Goal: Navigation & Orientation: Find specific page/section

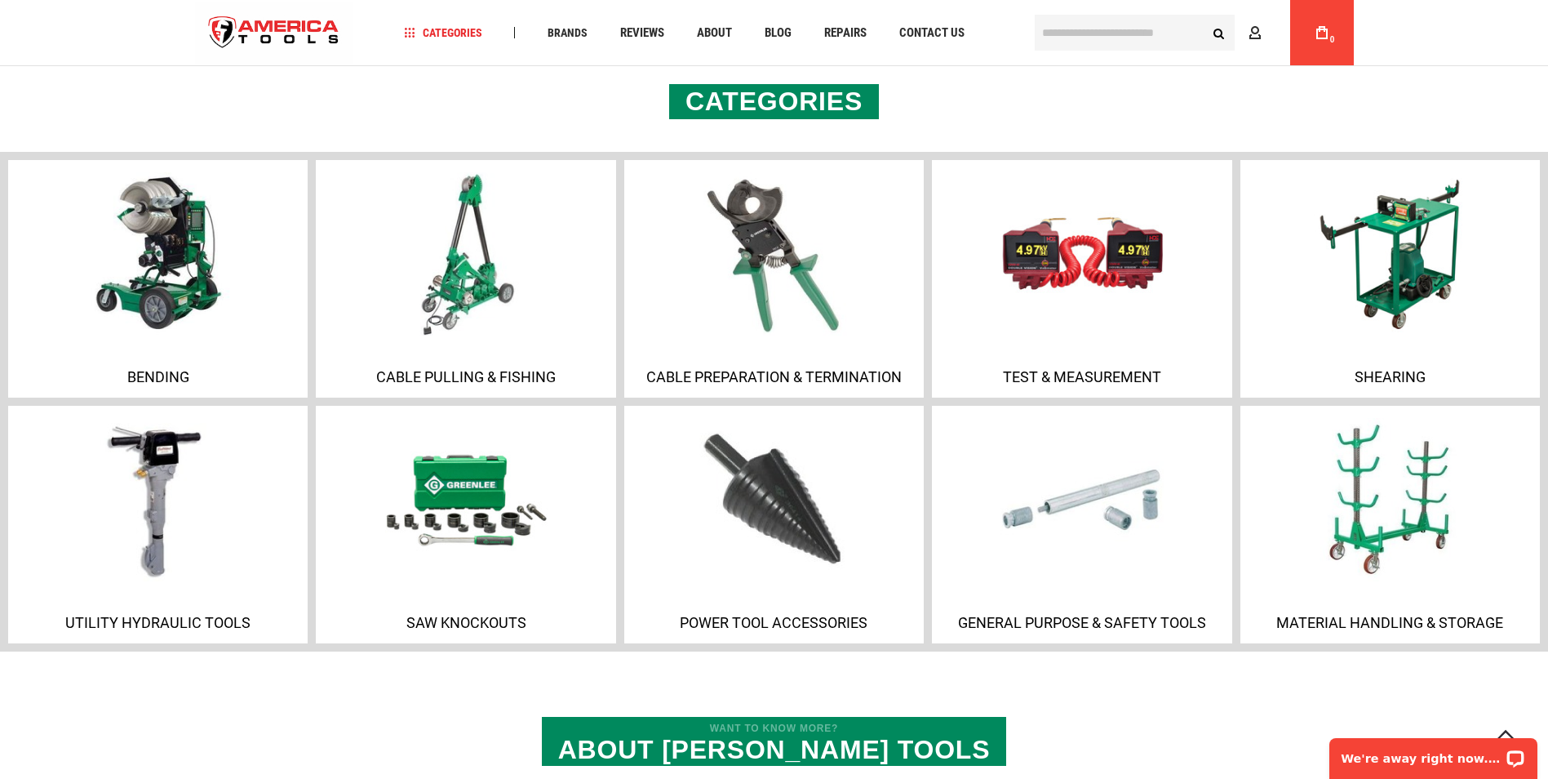
scroll to position [1061, 0]
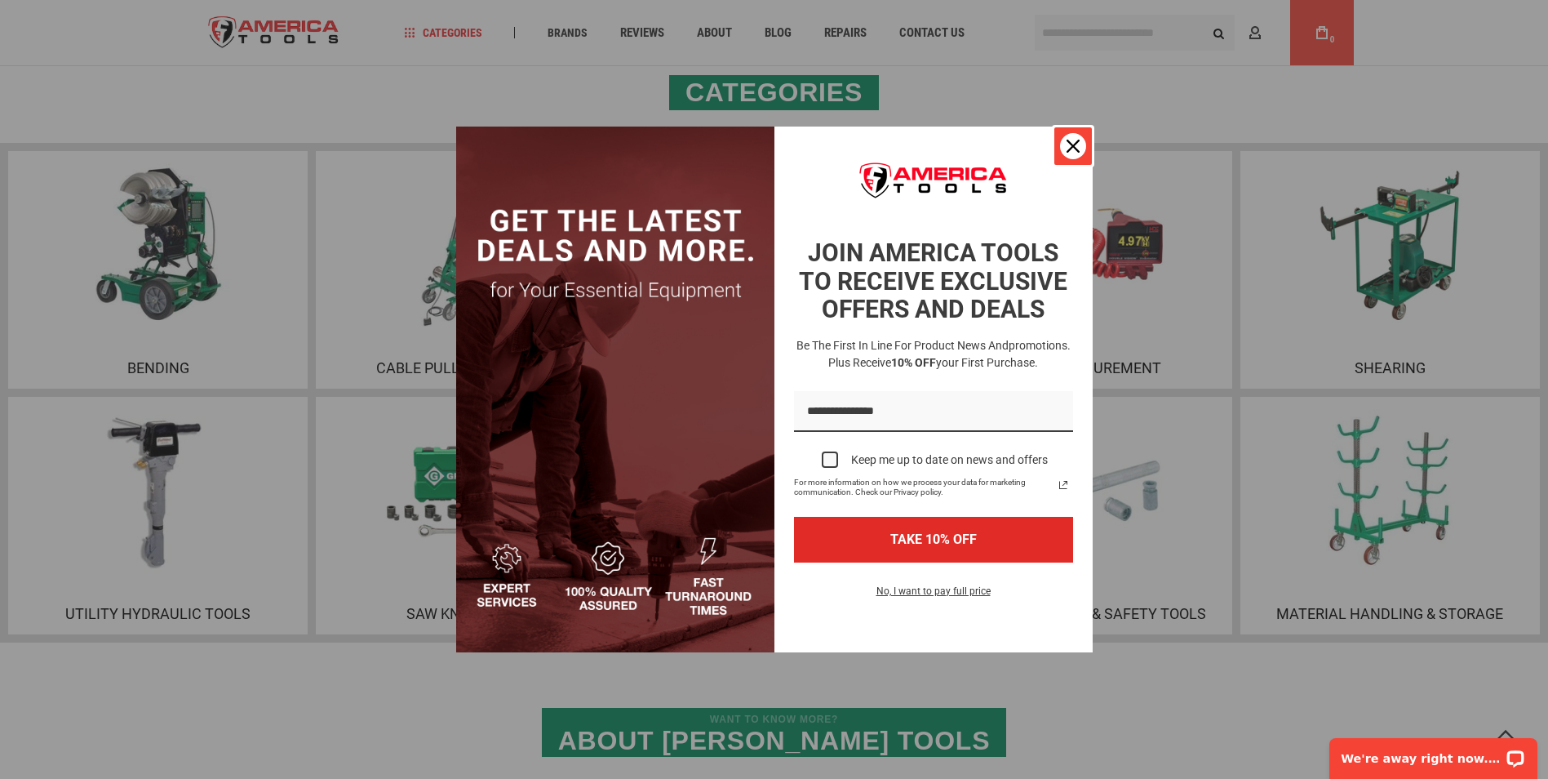
click at [1069, 141] on icon "close icon" at bounding box center [1073, 146] width 13 height 13
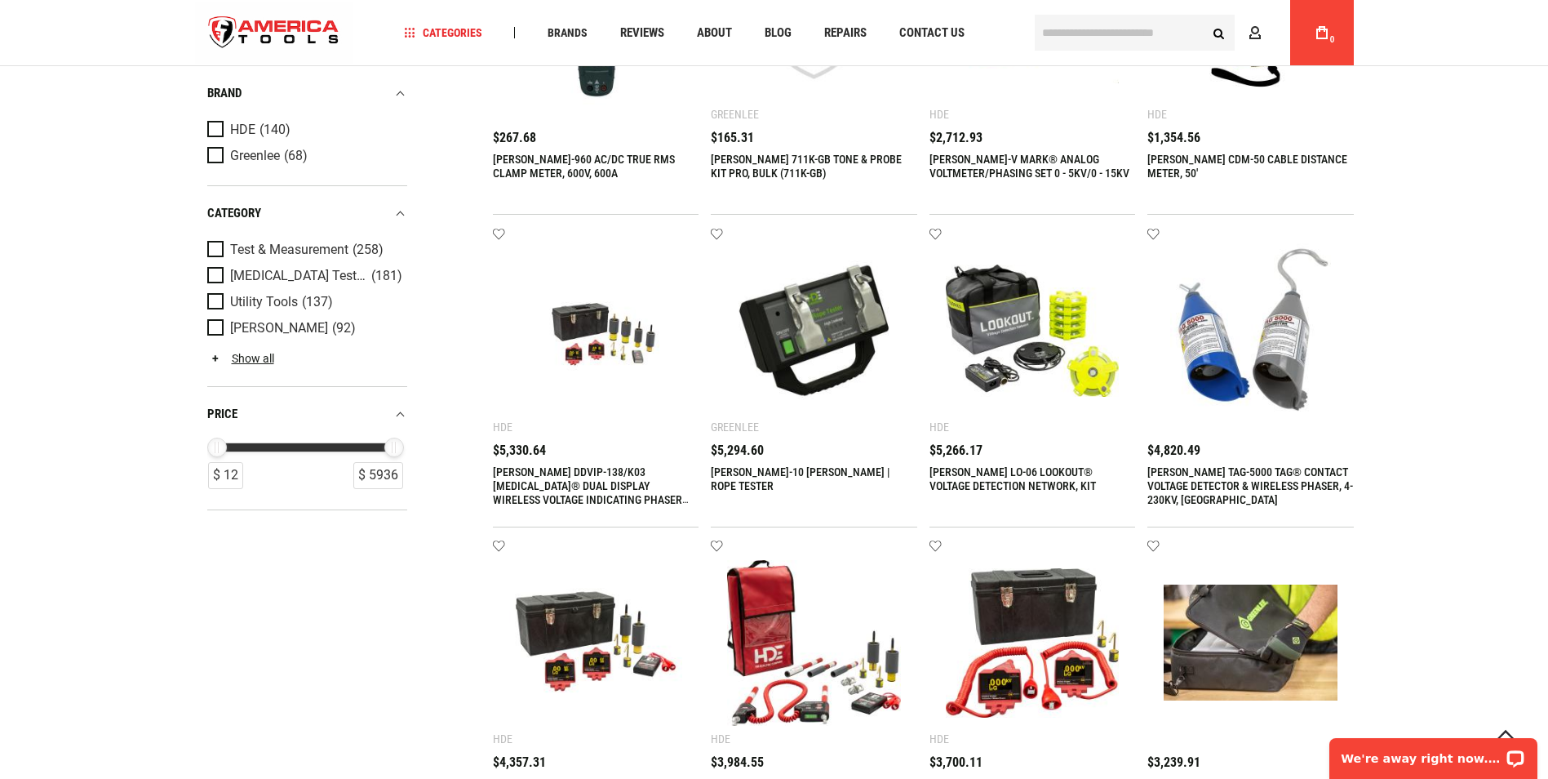
scroll to position [898, 0]
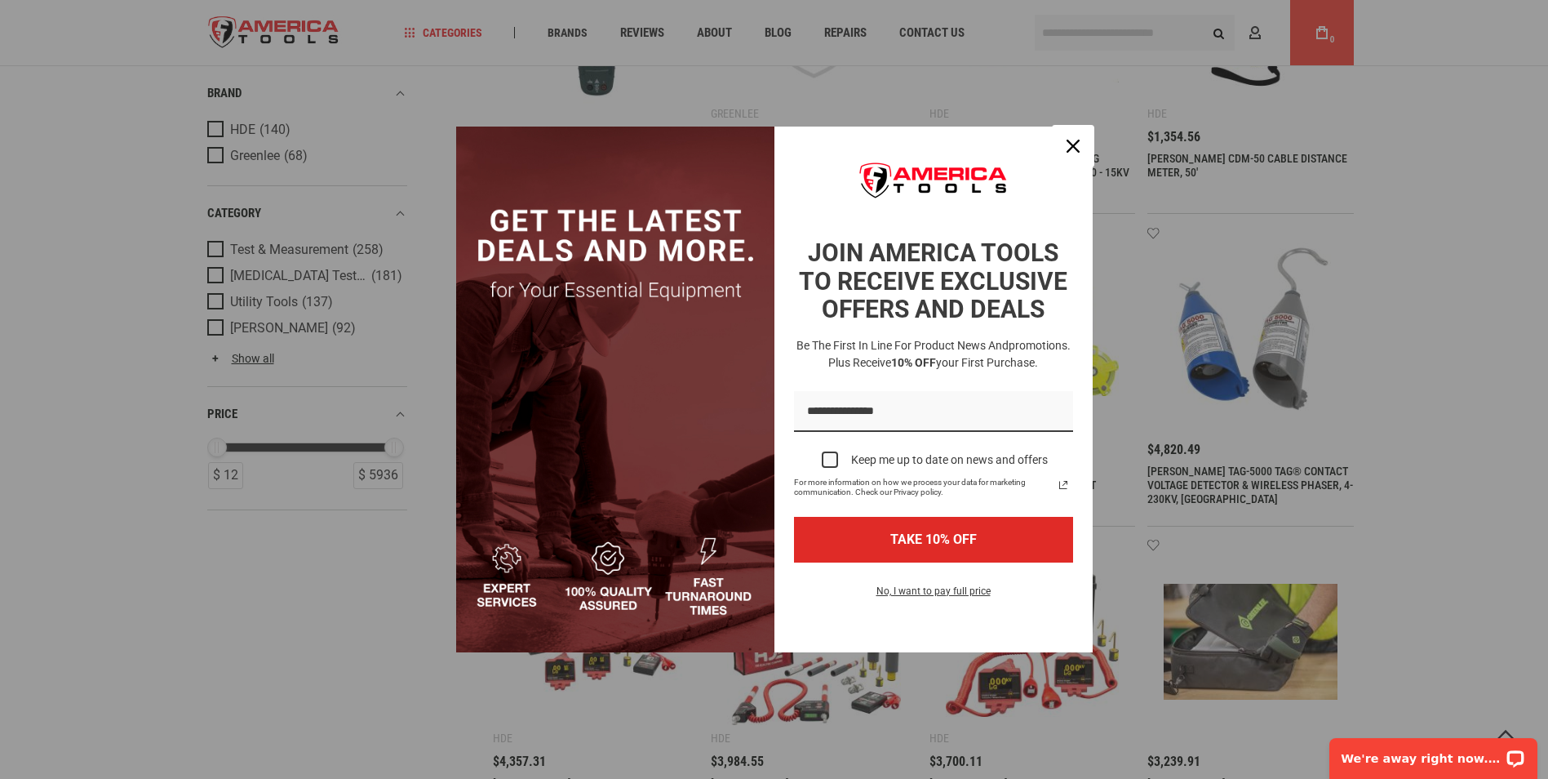
click at [1069, 145] on icon "close icon" at bounding box center [1073, 146] width 13 height 13
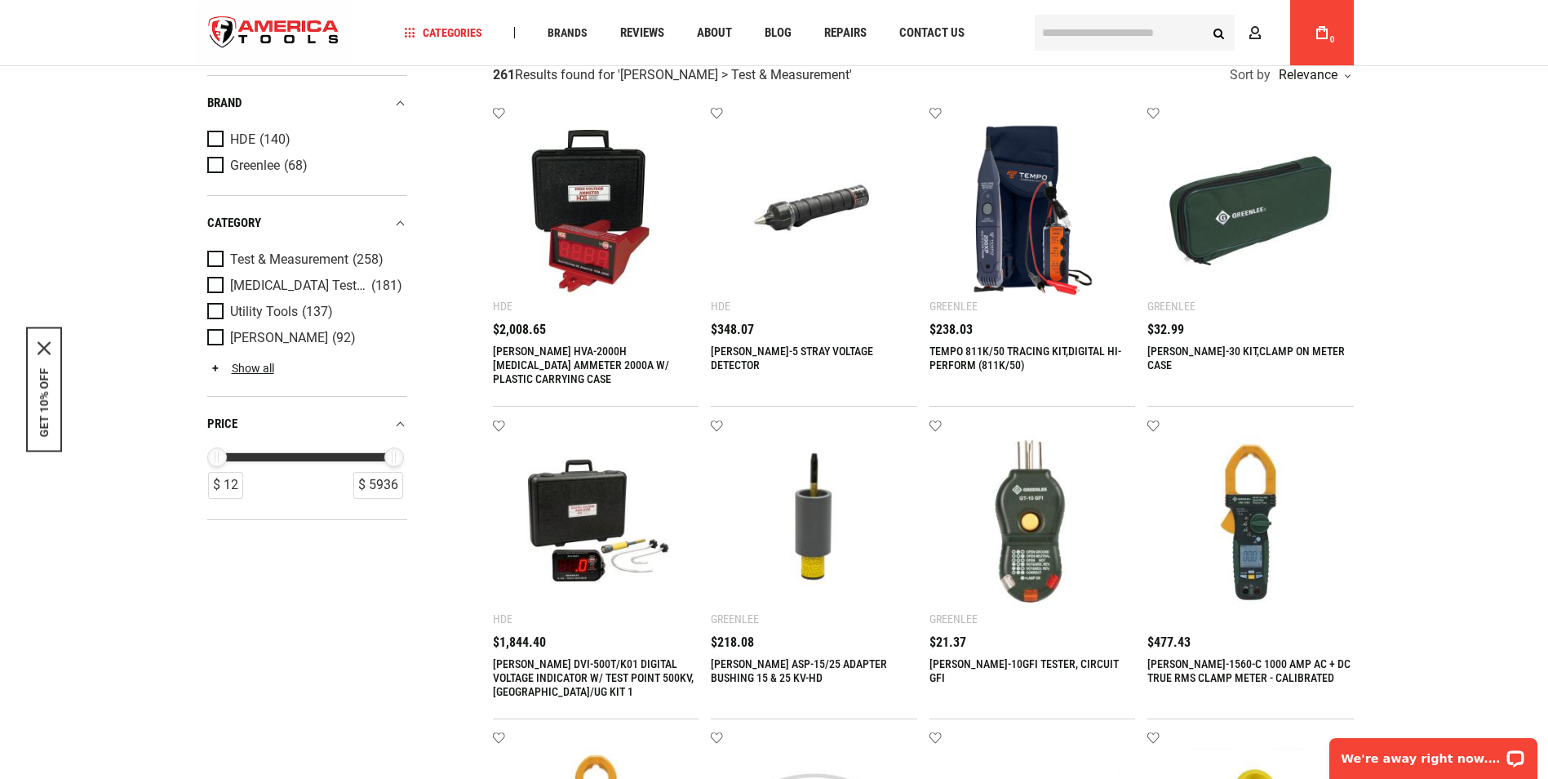
scroll to position [82, 0]
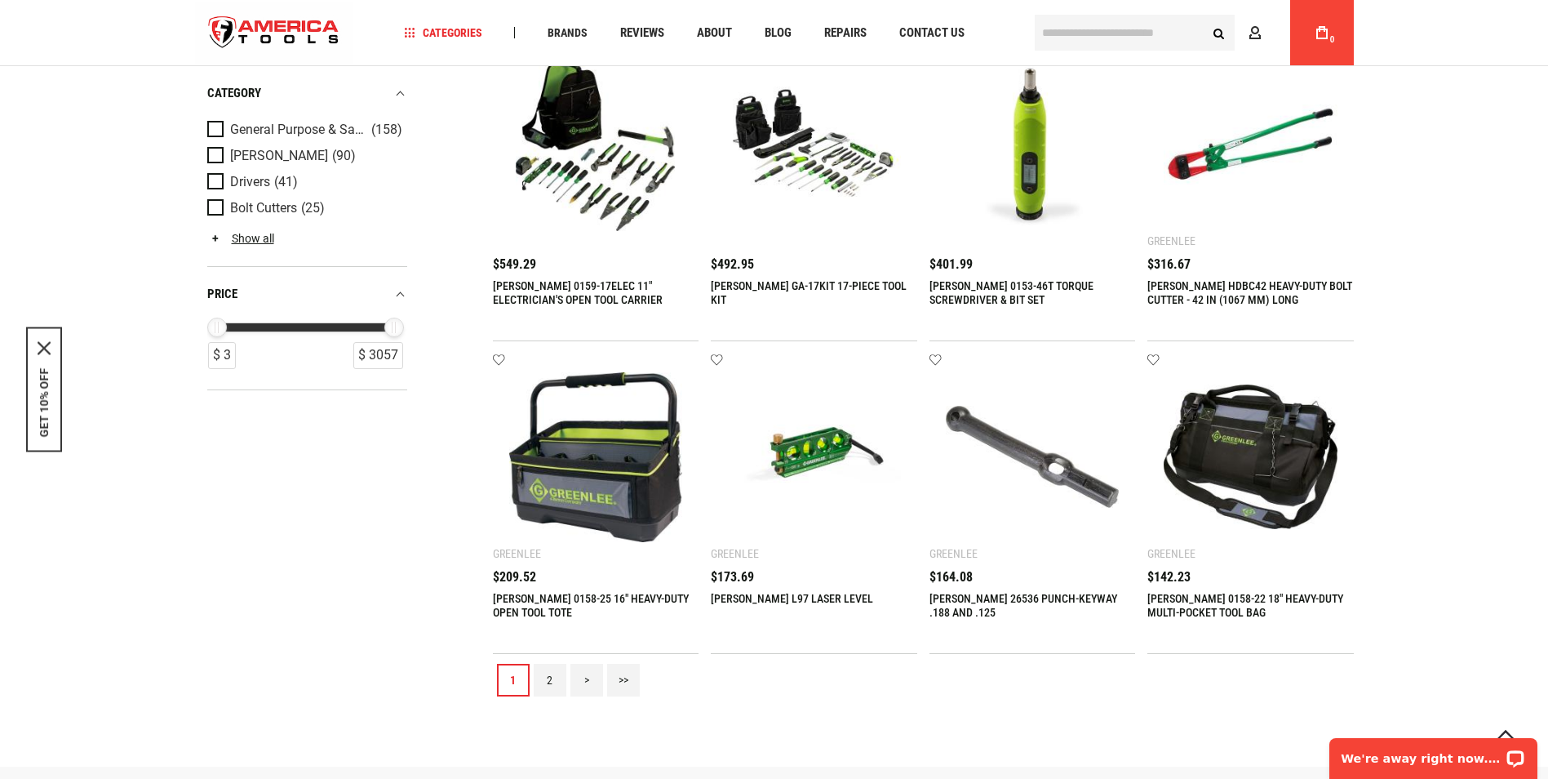
scroll to position [1551, 0]
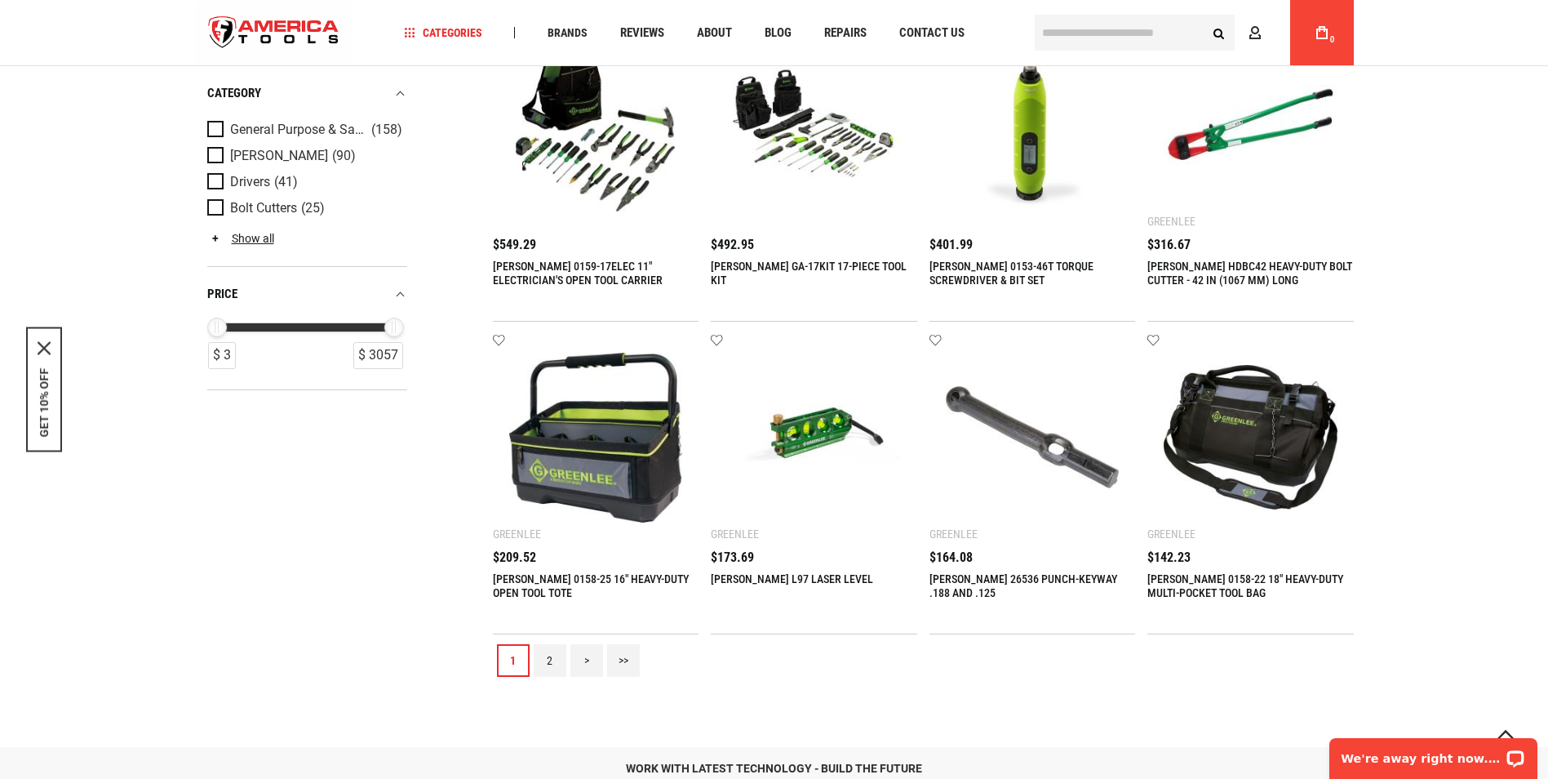
click at [550, 659] on link "2" at bounding box center [550, 660] width 33 height 33
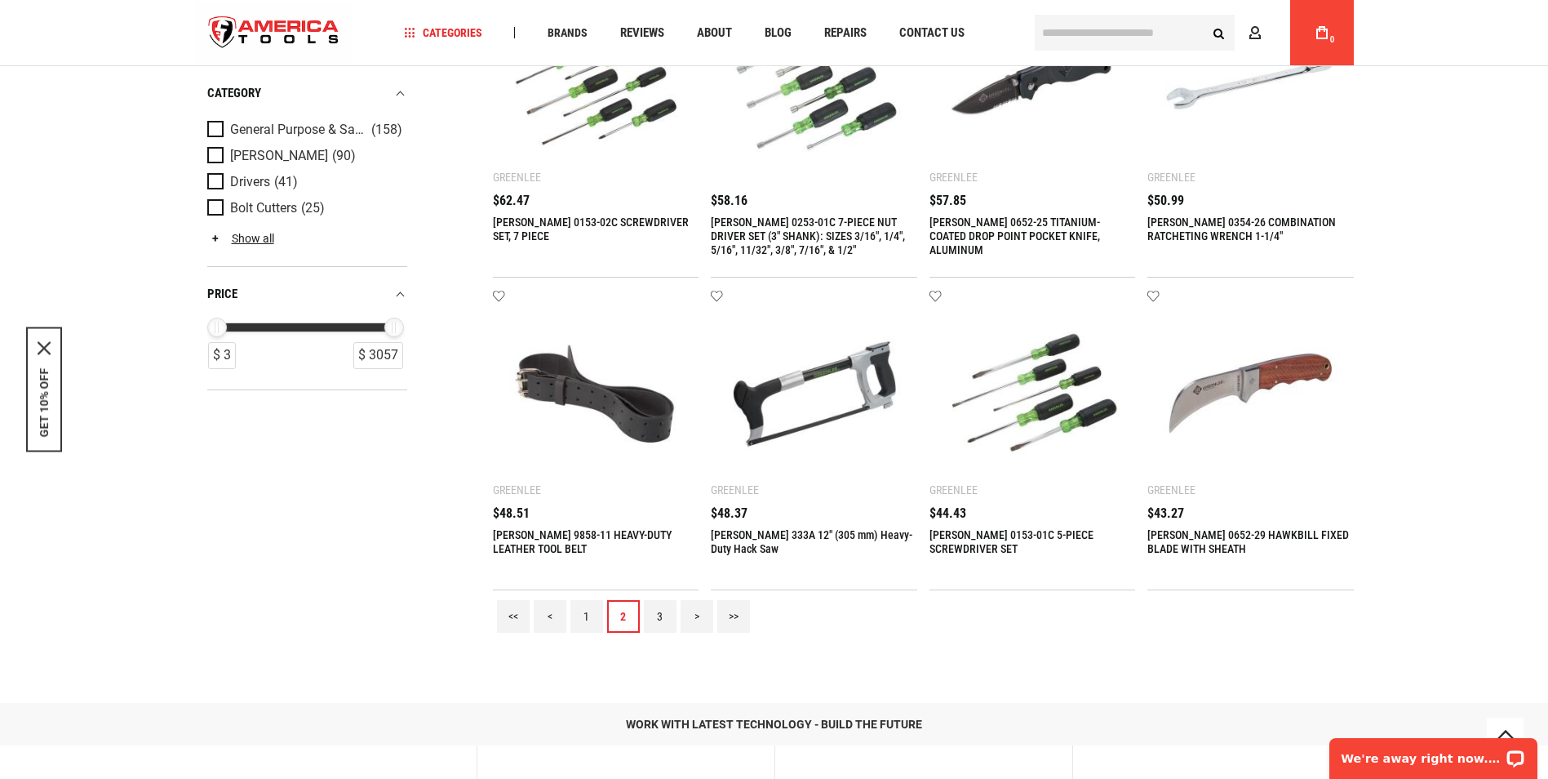
scroll to position [1633, 0]
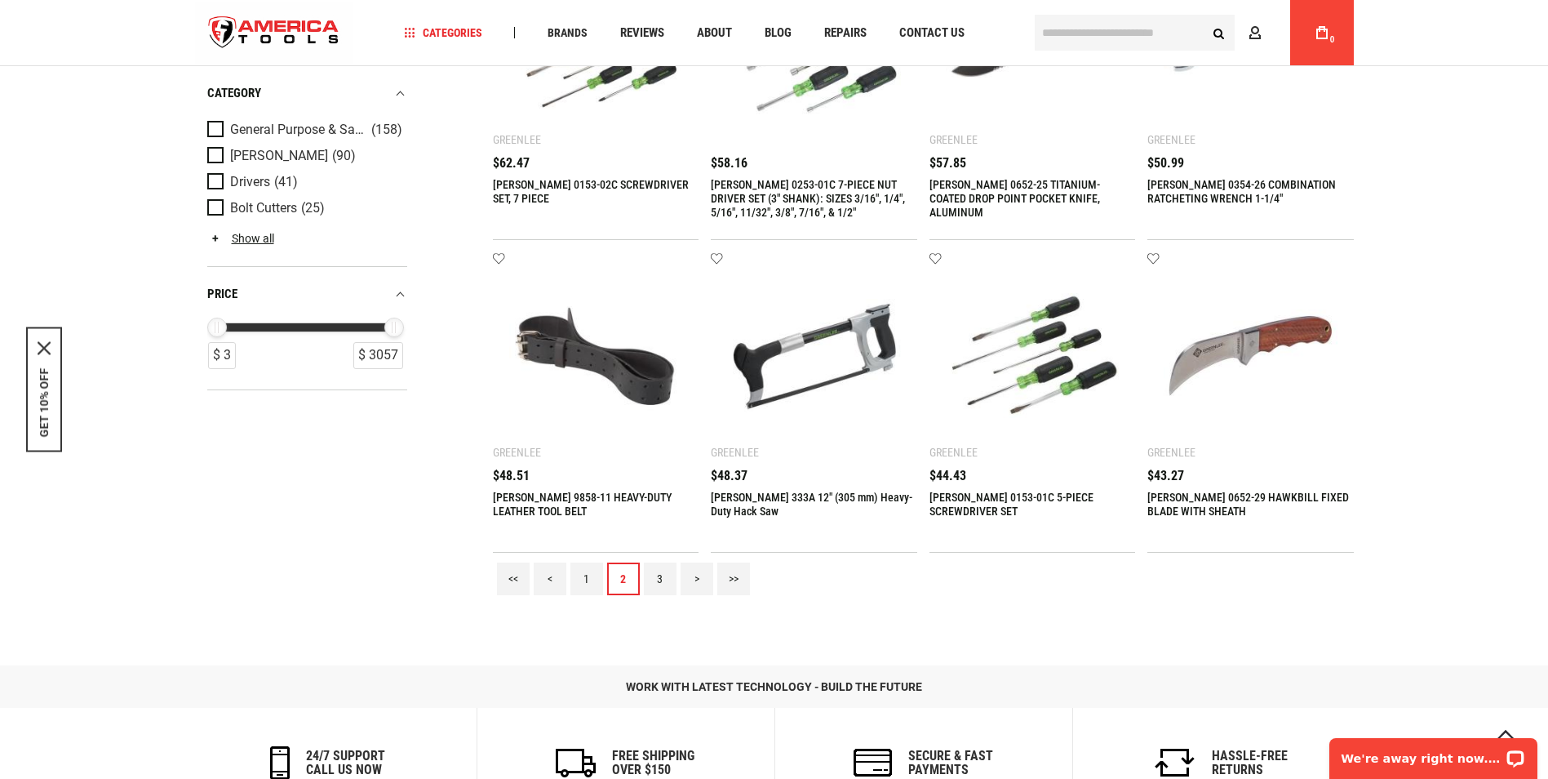
click at [661, 580] on link "3" at bounding box center [660, 578] width 33 height 33
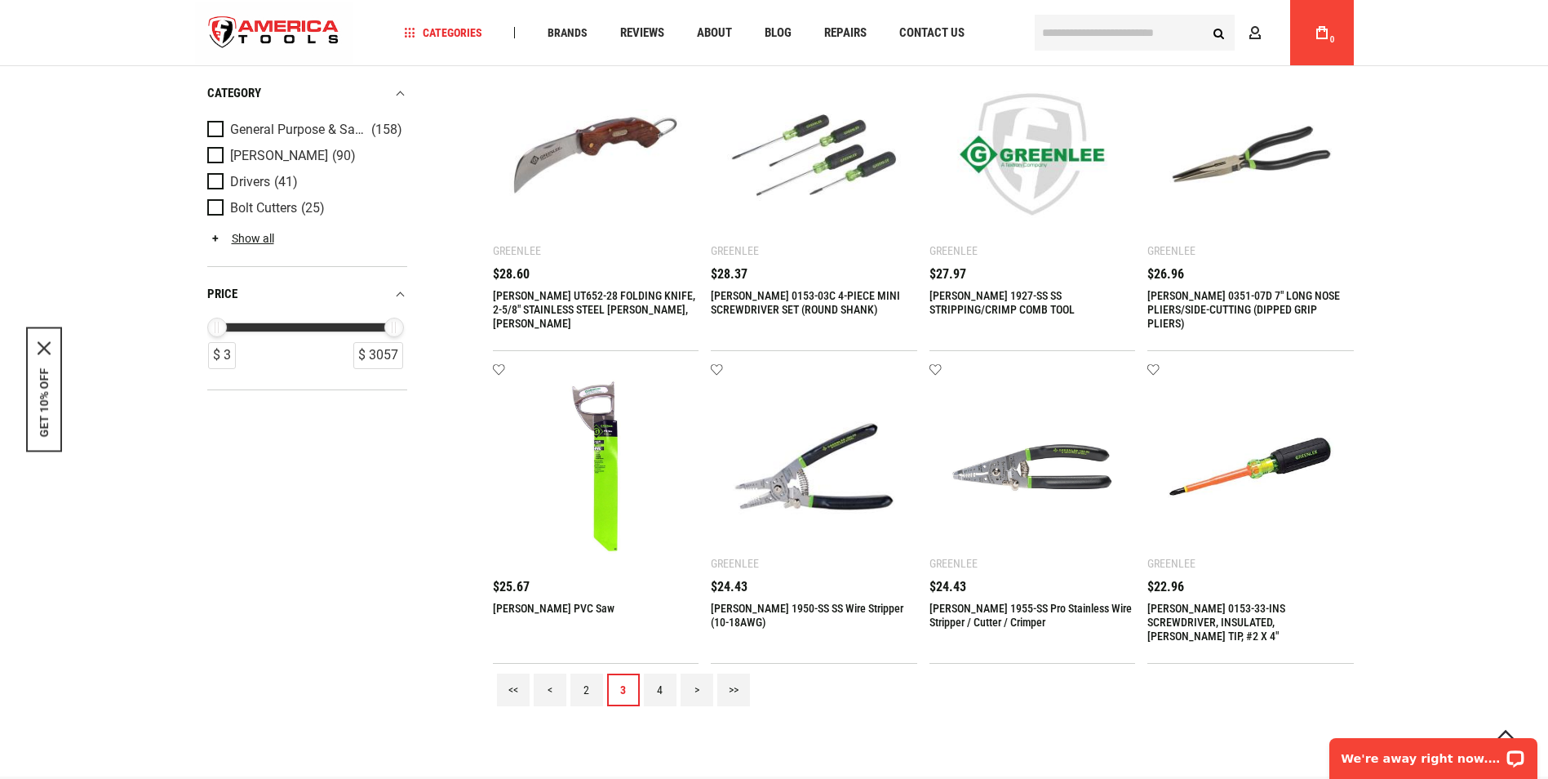
scroll to position [1551, 0]
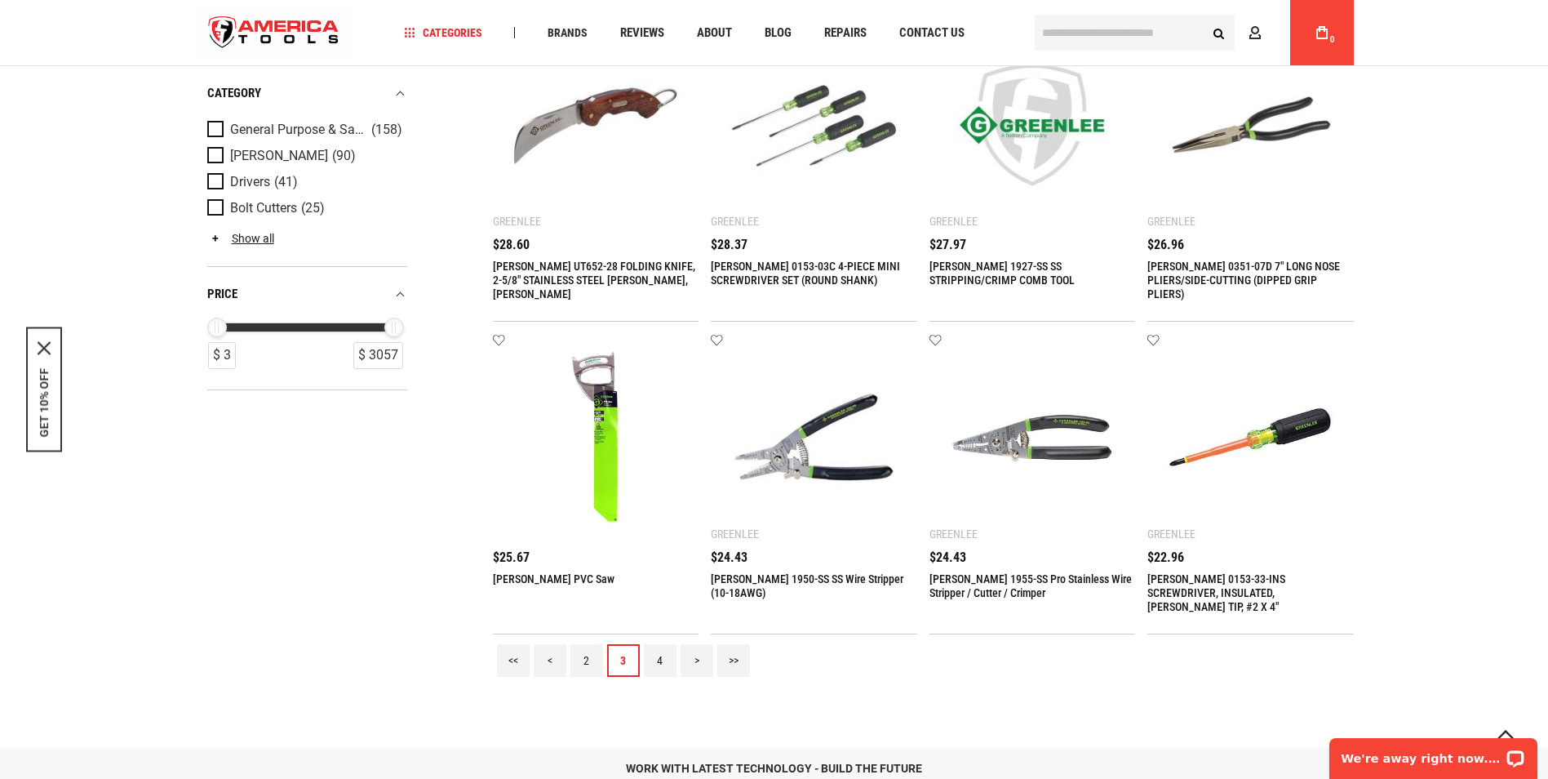
click at [651, 651] on link "4" at bounding box center [660, 660] width 33 height 33
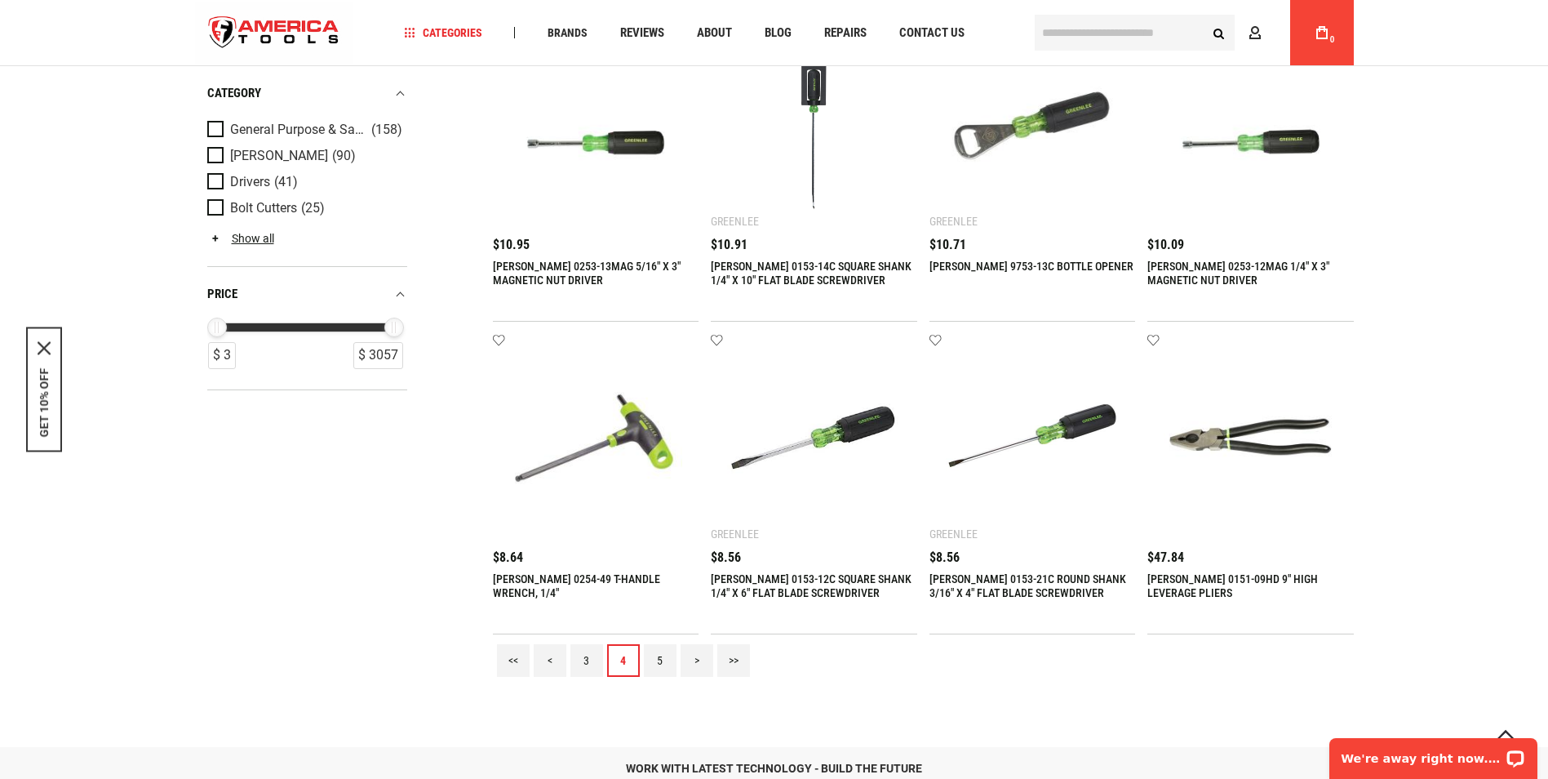
click at [655, 654] on link "5" at bounding box center [660, 660] width 33 height 33
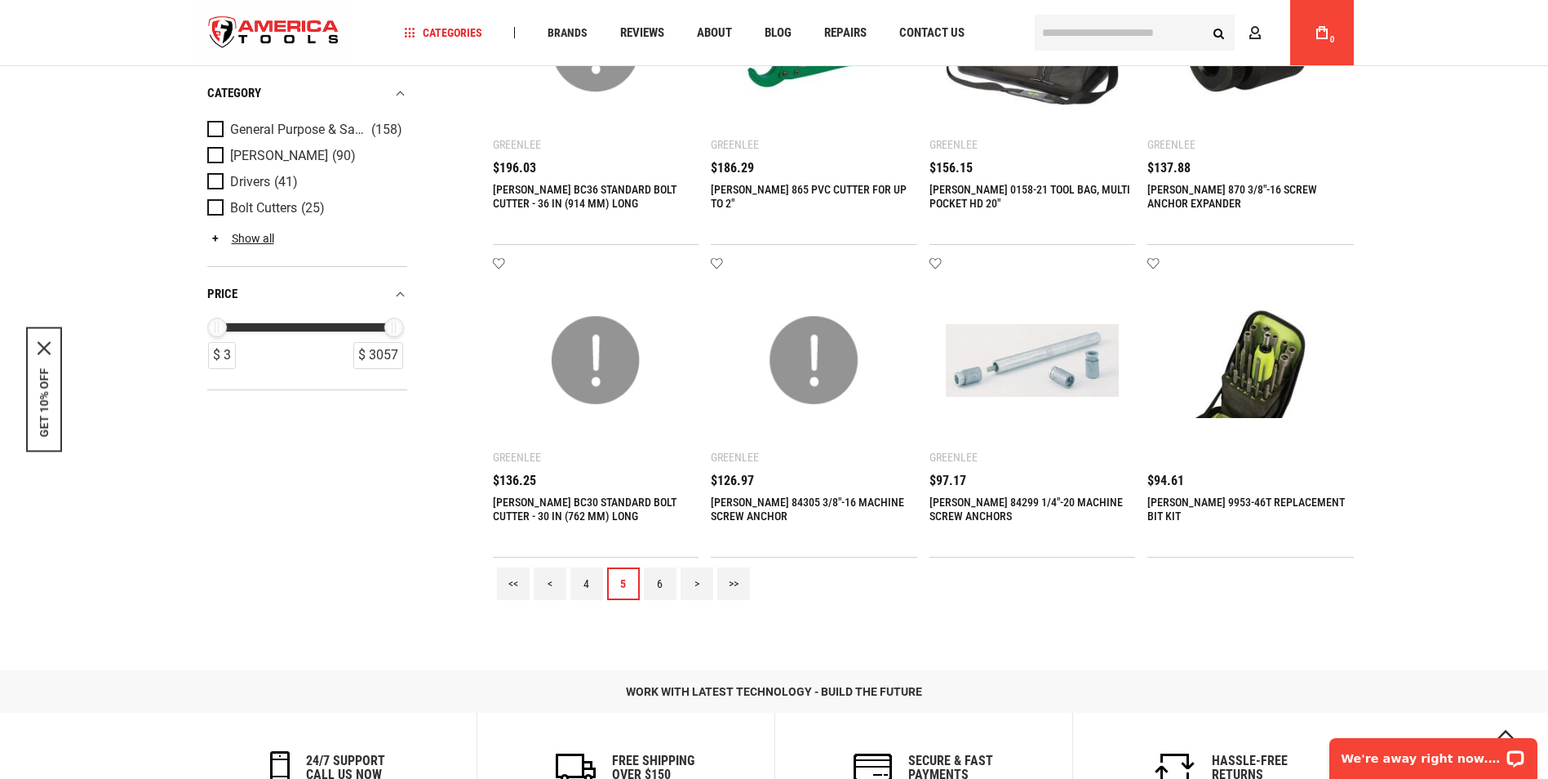
scroll to position [1633, 0]
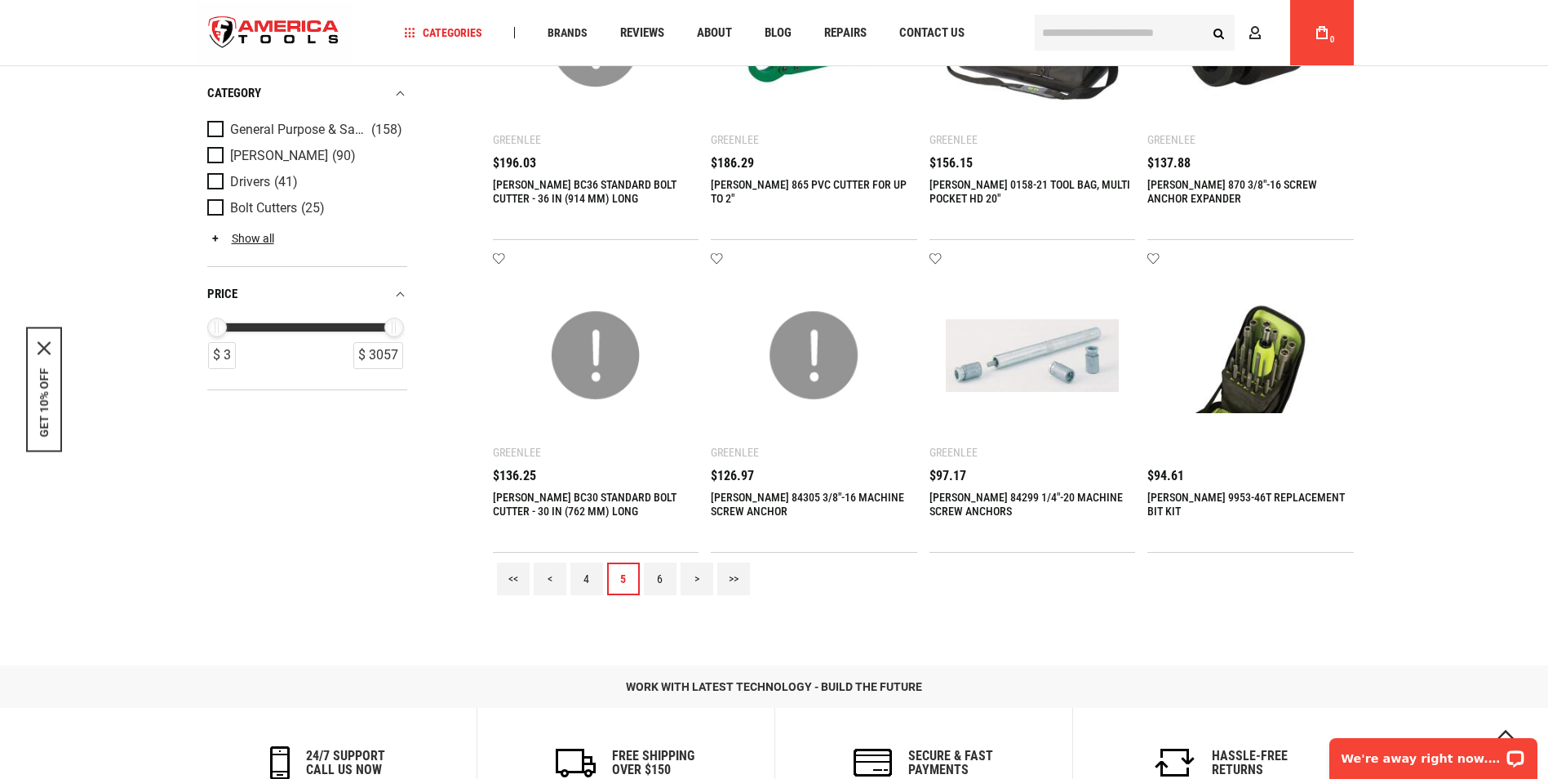
click at [653, 579] on link "6" at bounding box center [660, 578] width 33 height 33
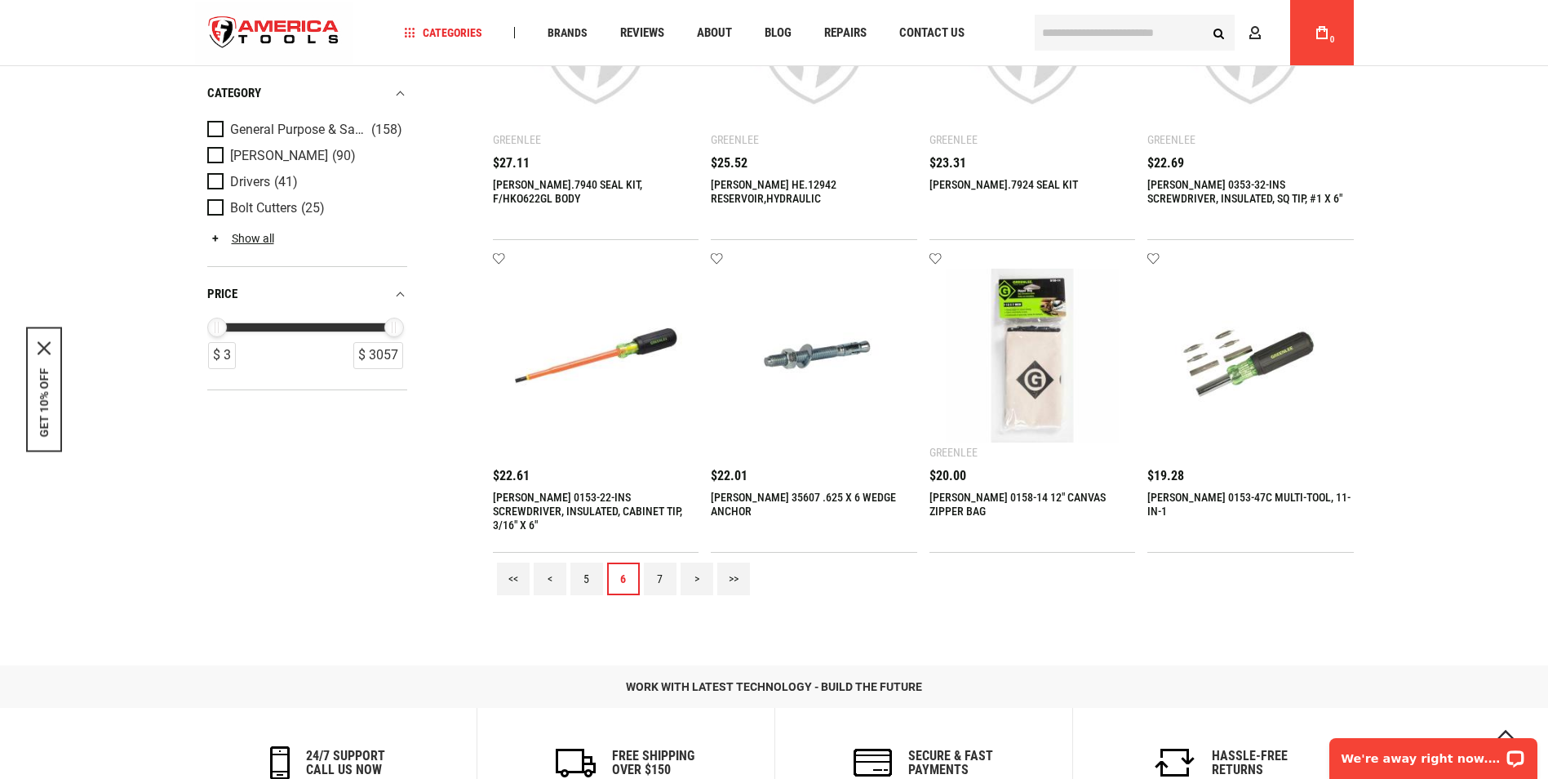
click at [652, 581] on link "7" at bounding box center [660, 578] width 33 height 33
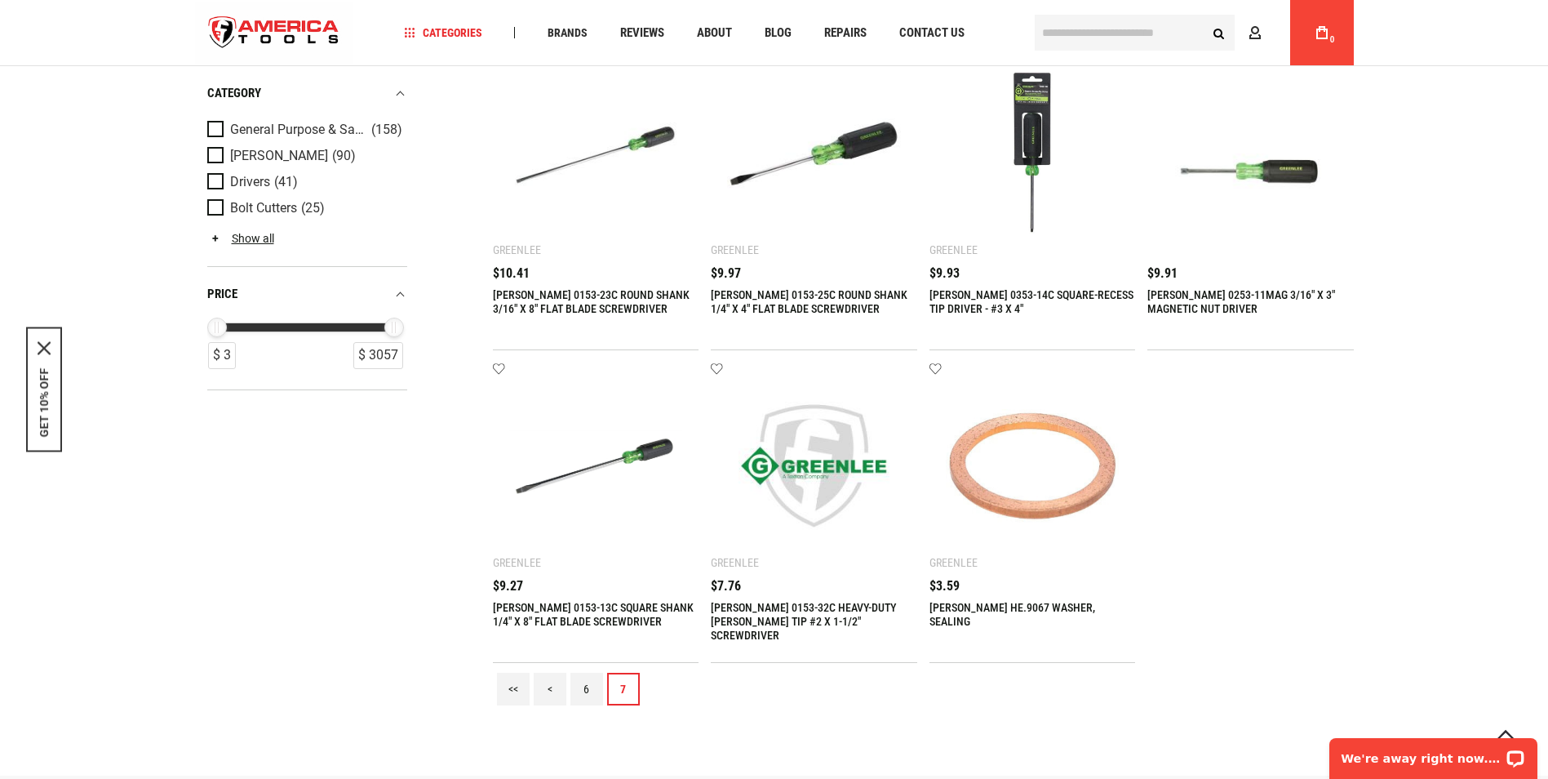
scroll to position [1551, 0]
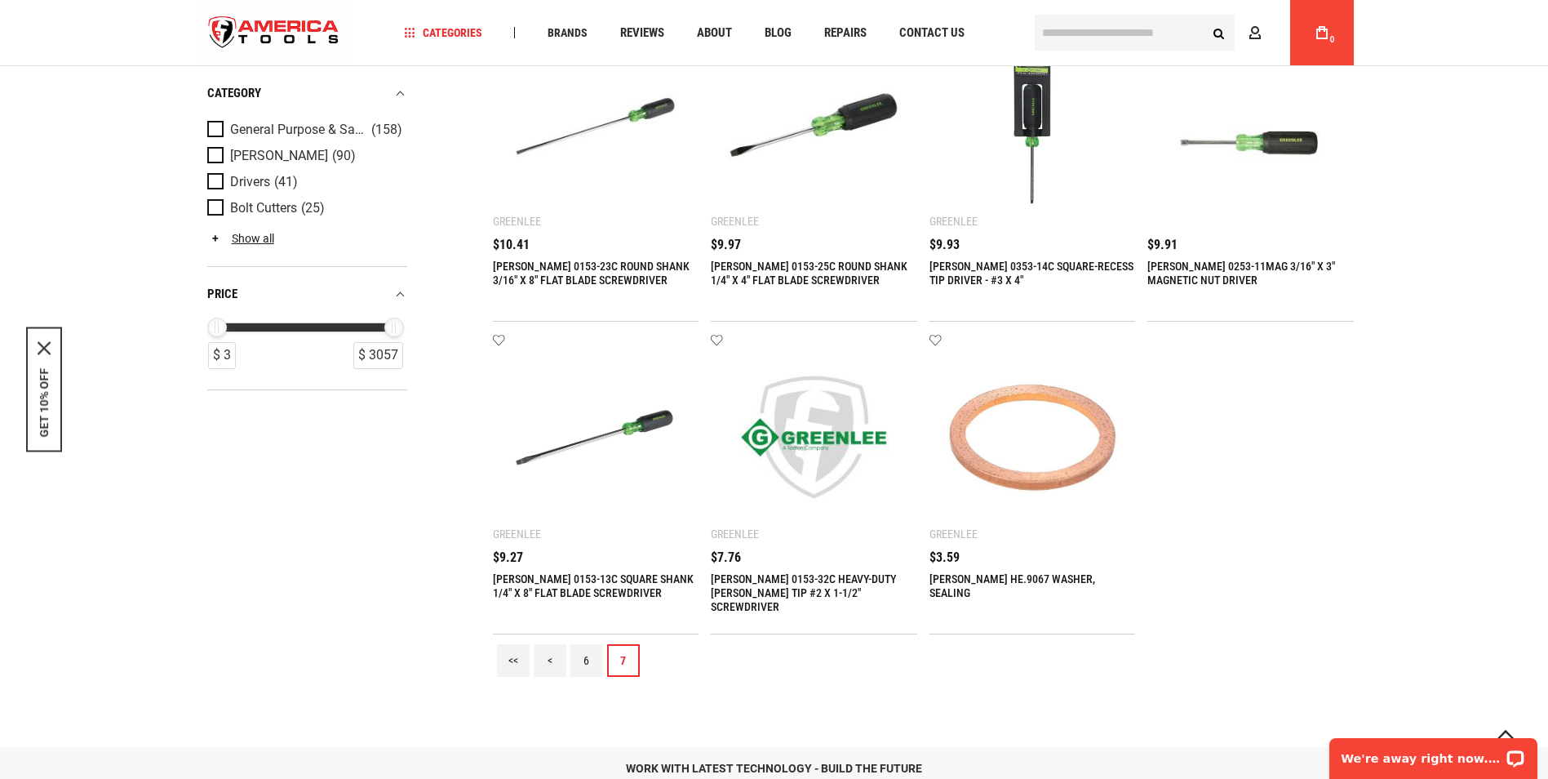
click at [509, 660] on link "<<" at bounding box center [513, 660] width 33 height 33
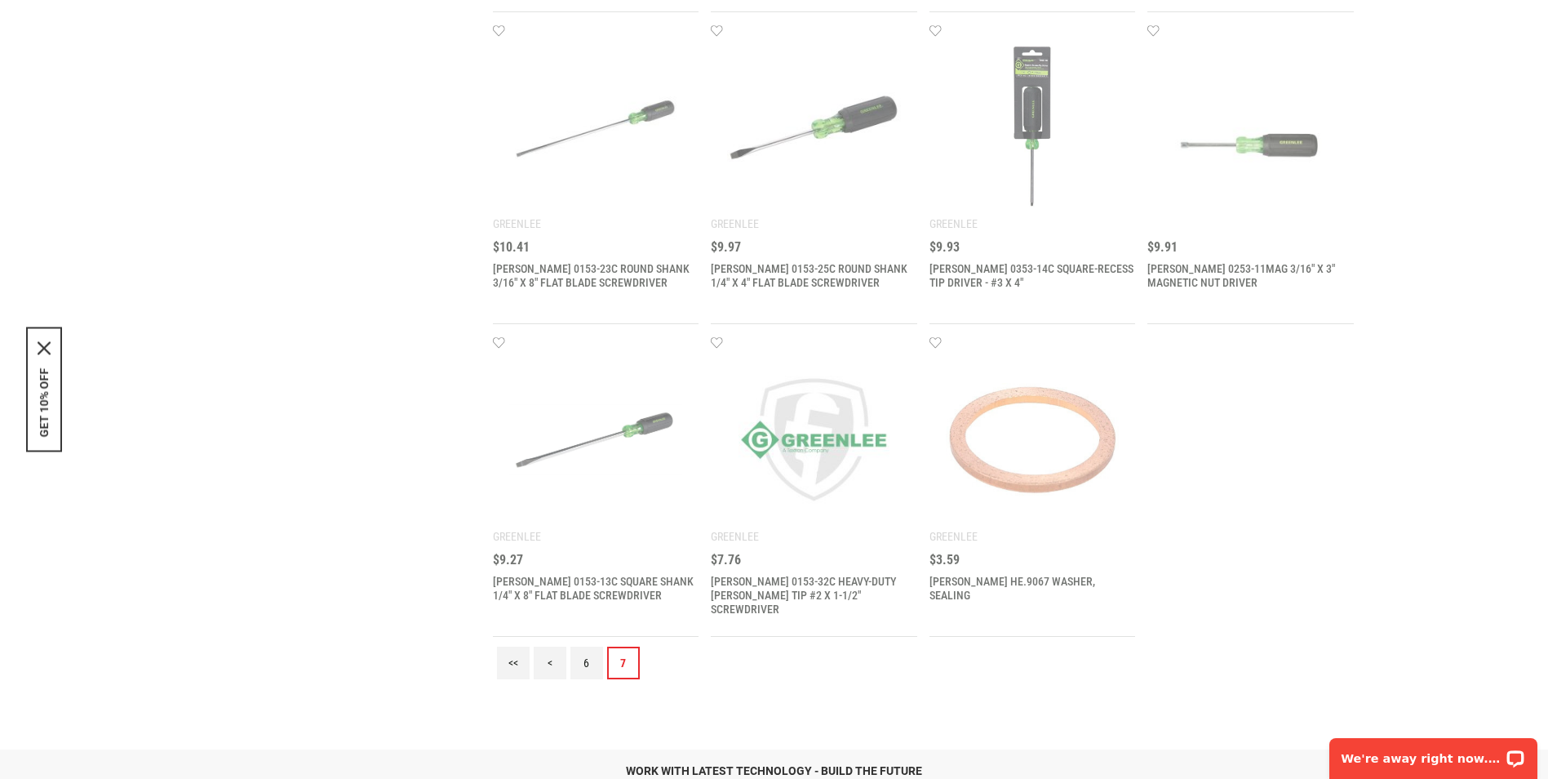
scroll to position [0, 0]
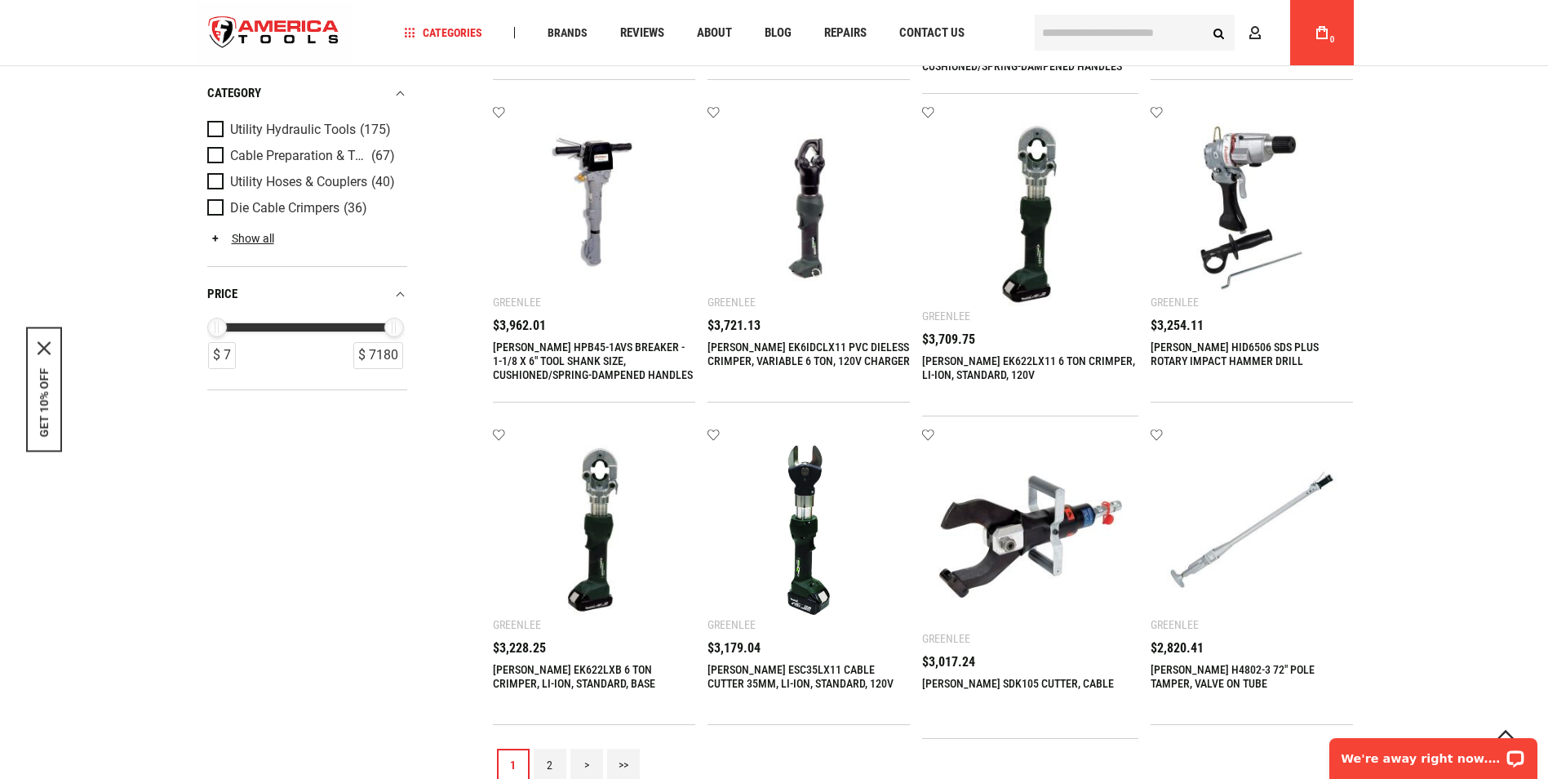
scroll to position [1469, 0]
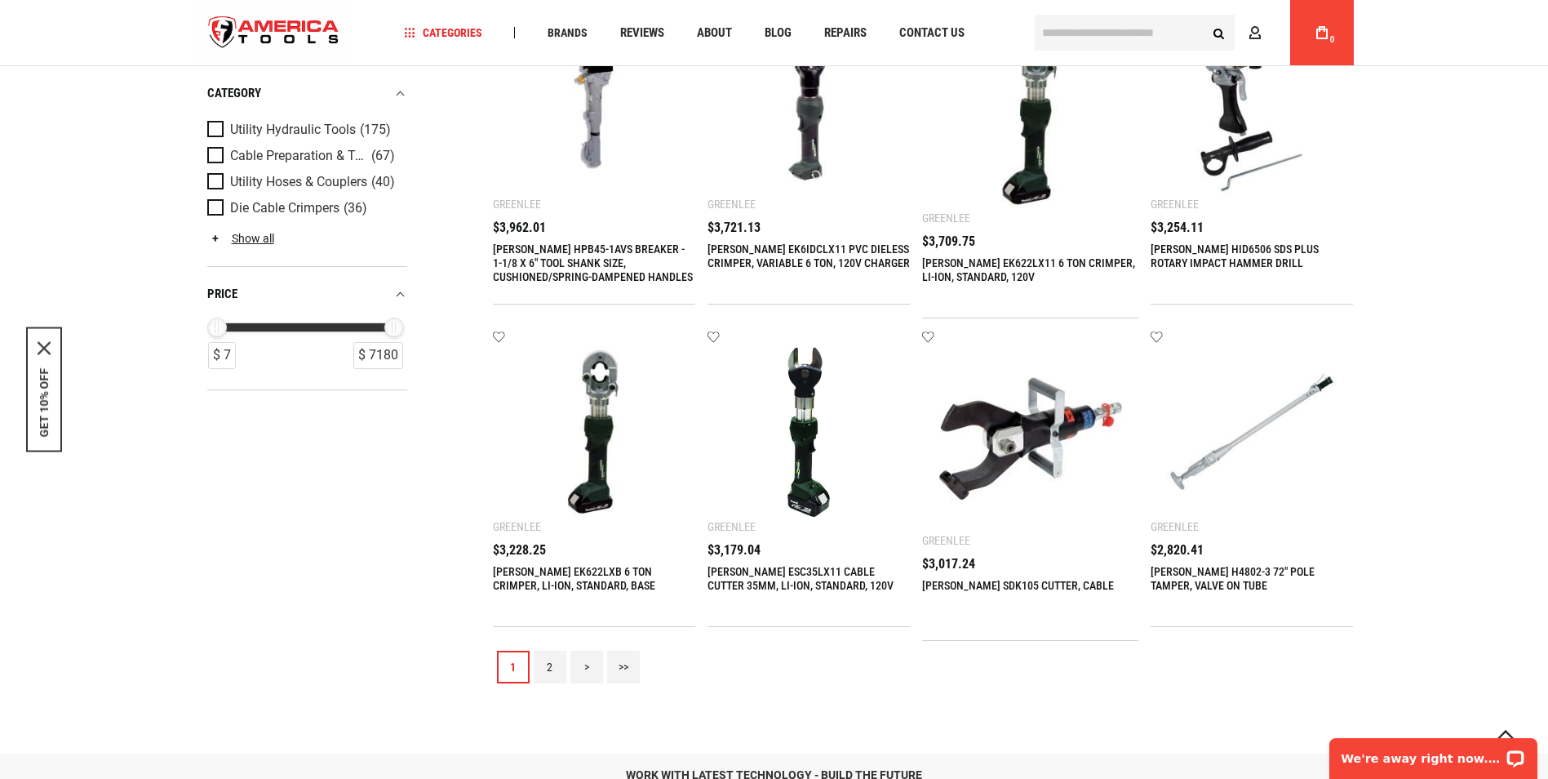
click at [544, 651] on link "2" at bounding box center [550, 667] width 33 height 33
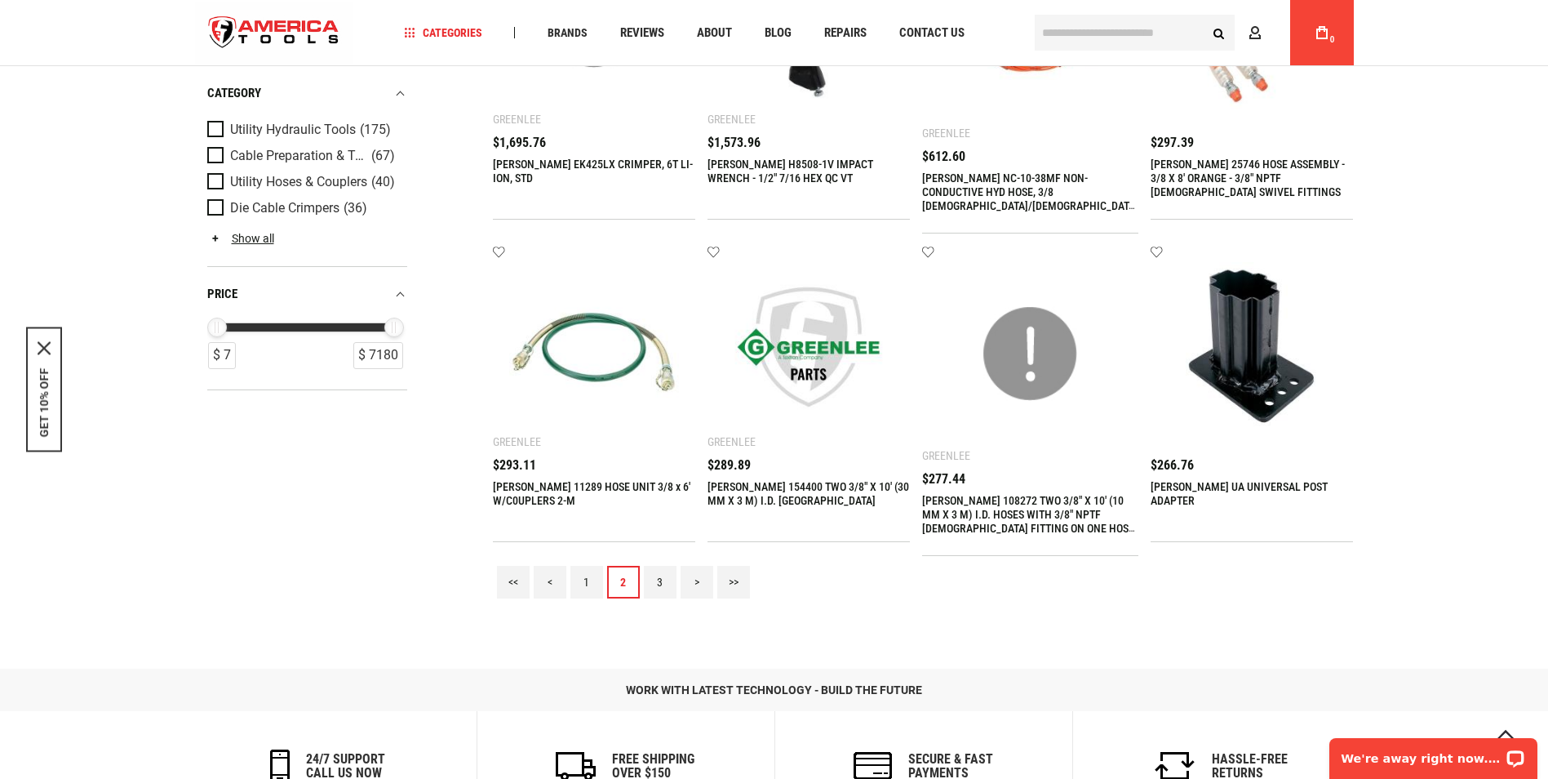
scroll to position [1633, 0]
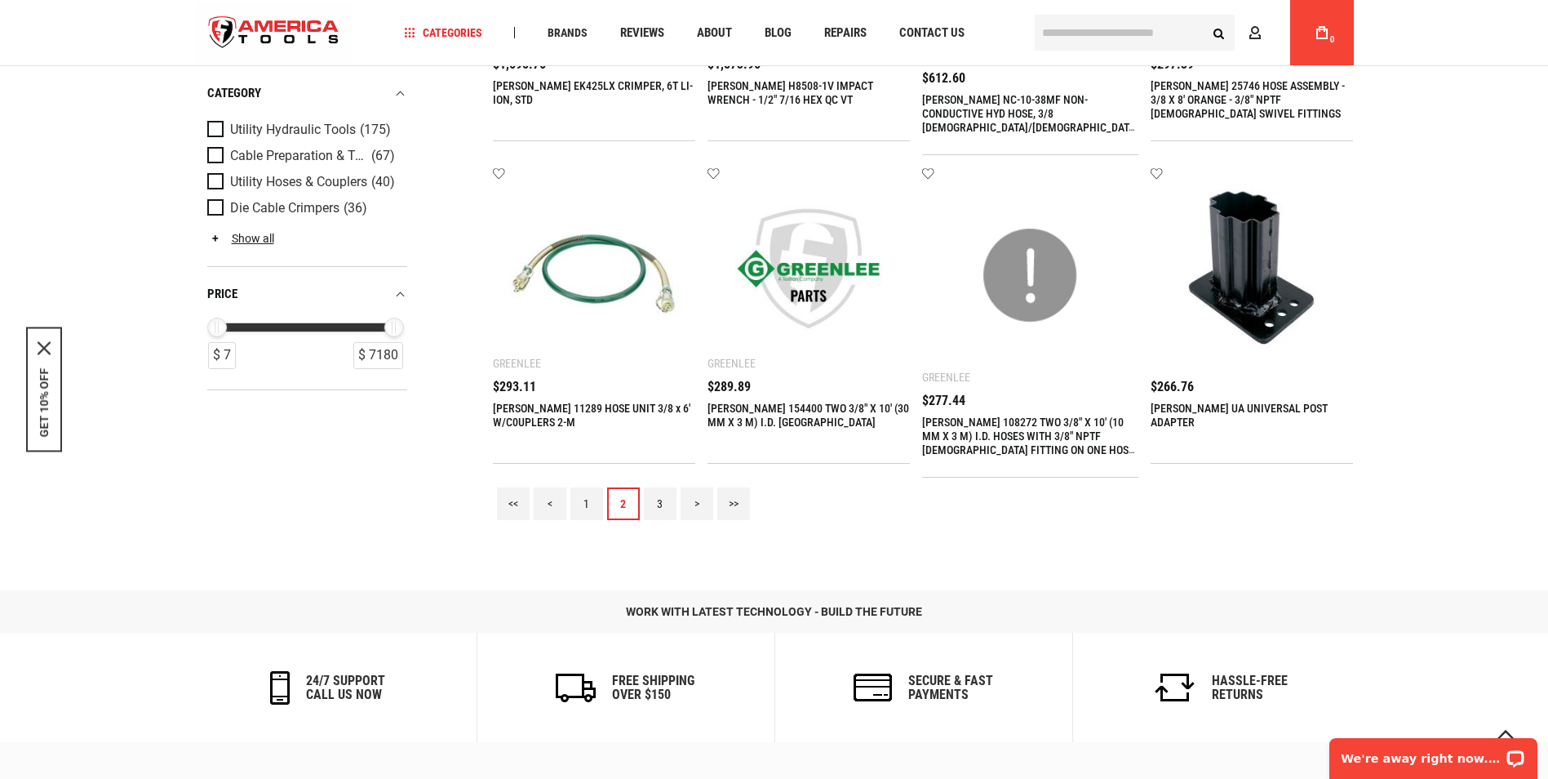
click at [660, 487] on link "3" at bounding box center [660, 503] width 33 height 33
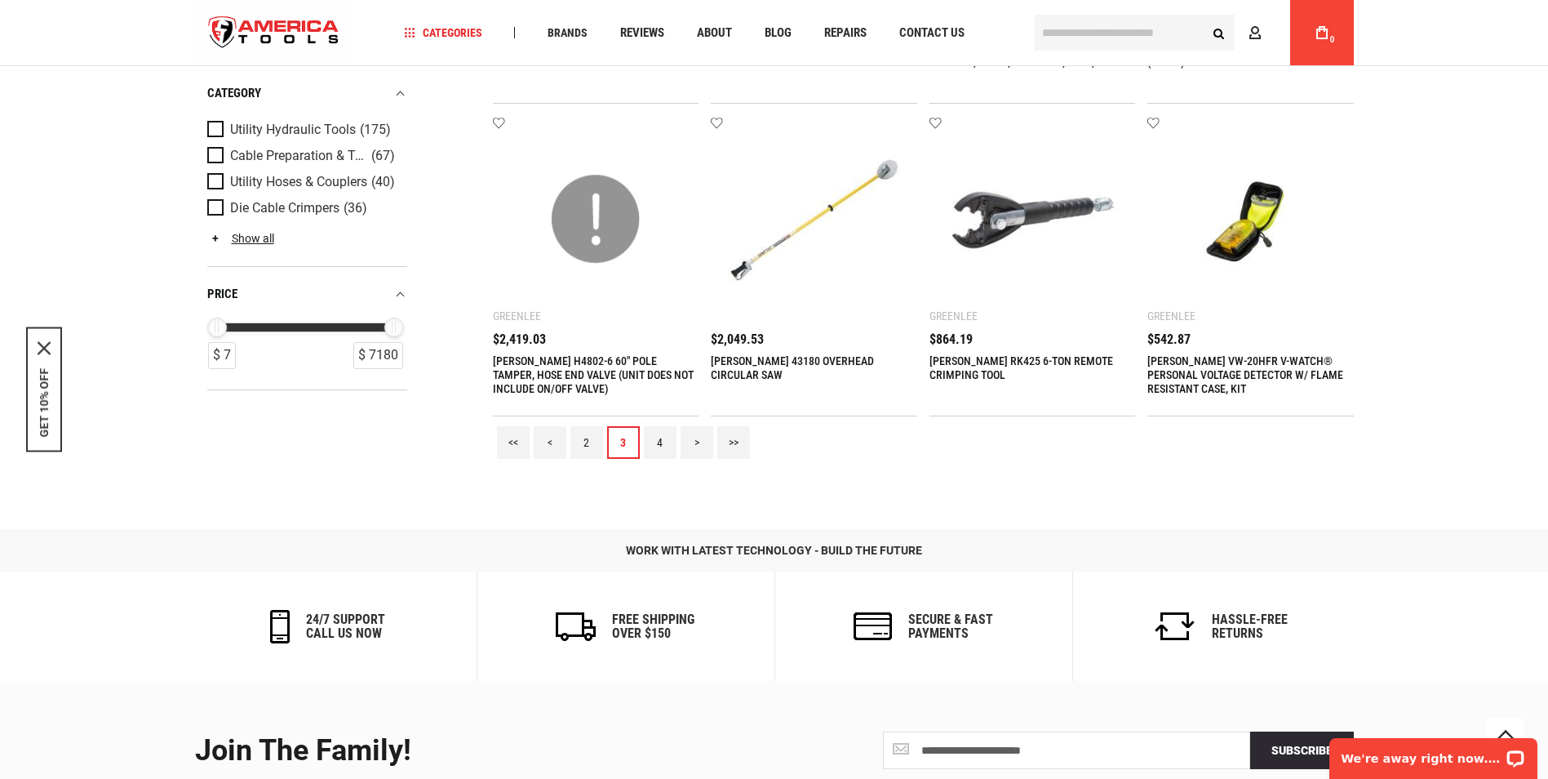
click at [658, 441] on link "4" at bounding box center [660, 442] width 33 height 33
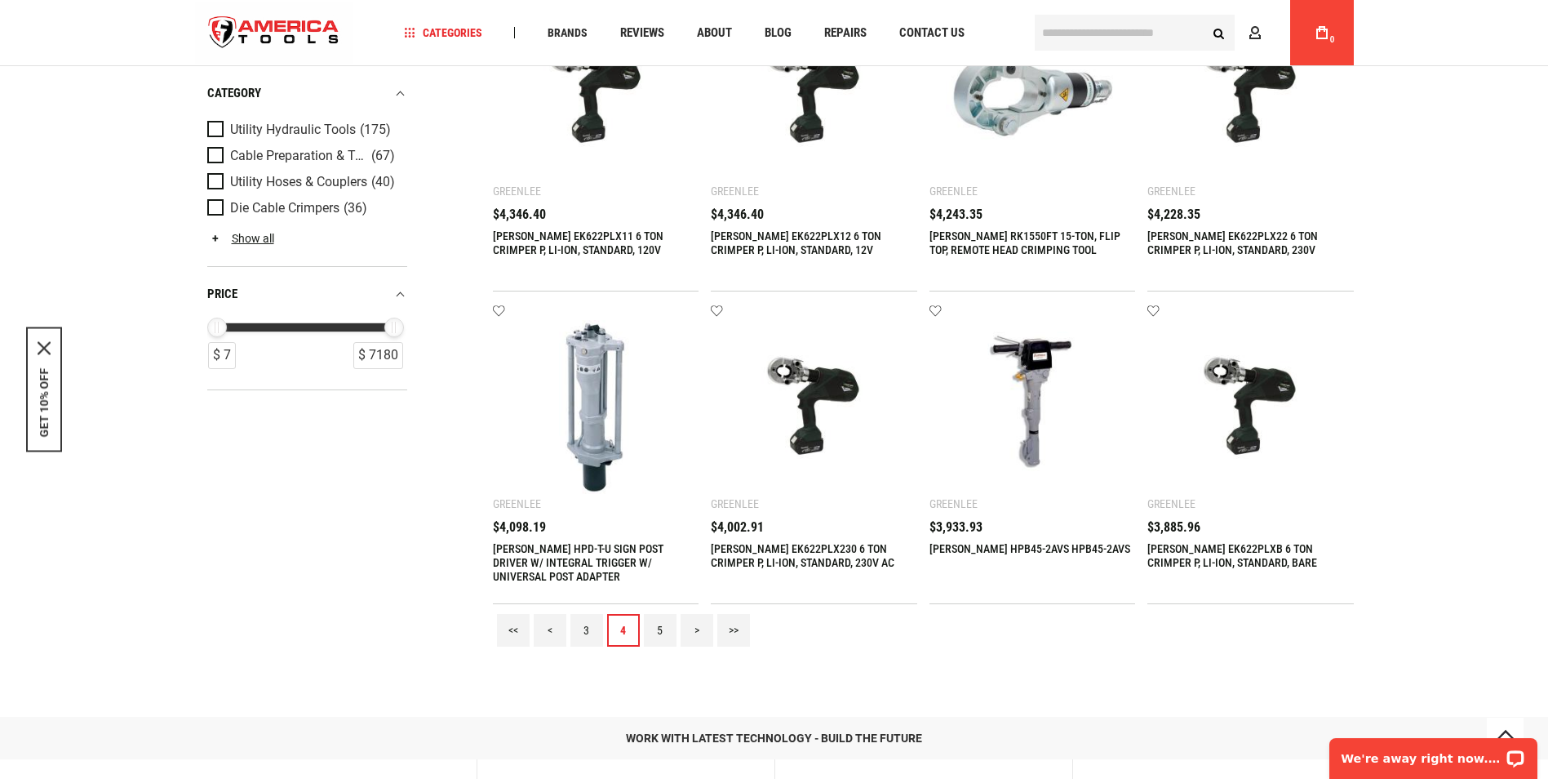
scroll to position [1551, 0]
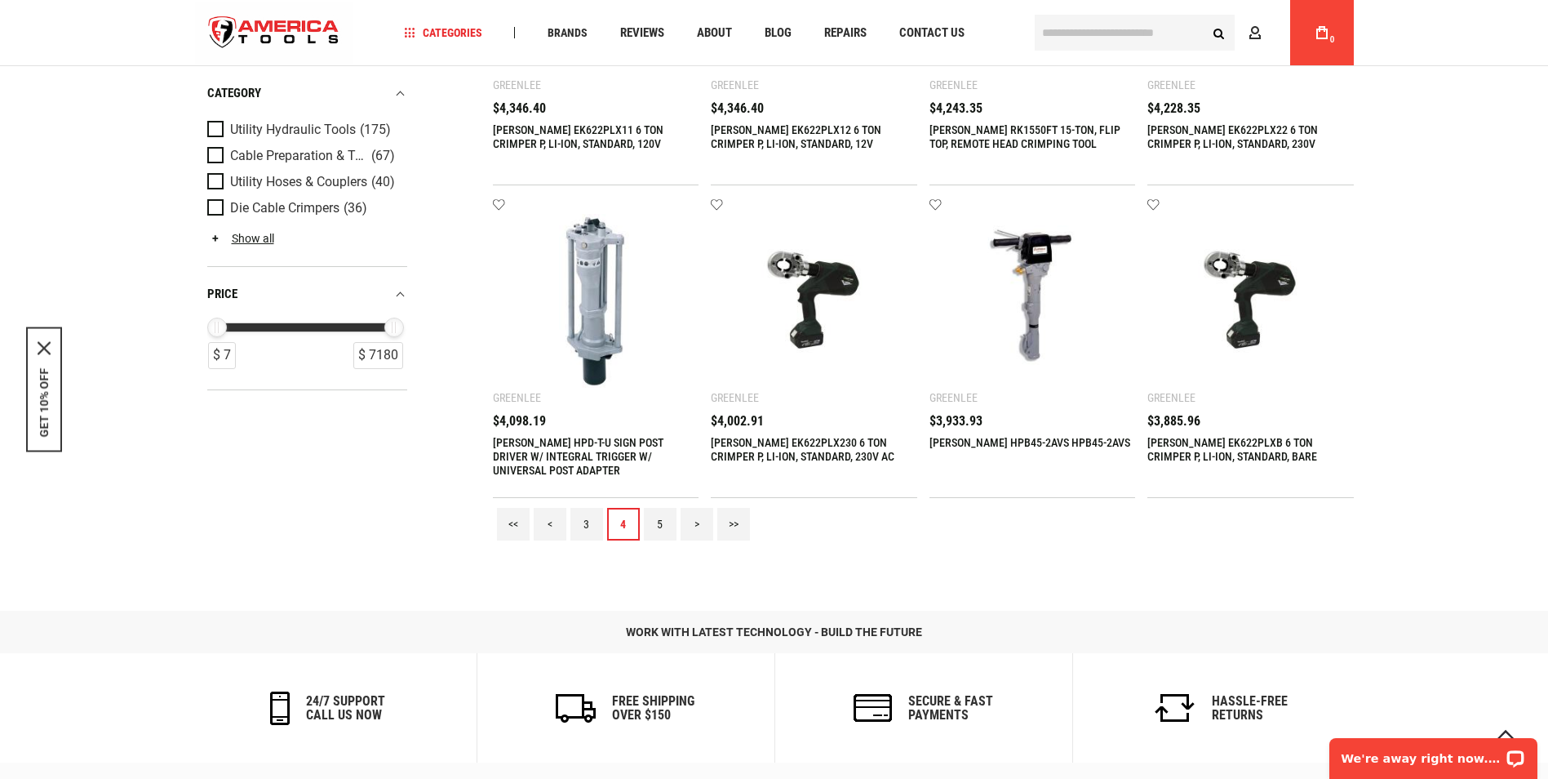
click at [652, 519] on link "5" at bounding box center [660, 524] width 33 height 33
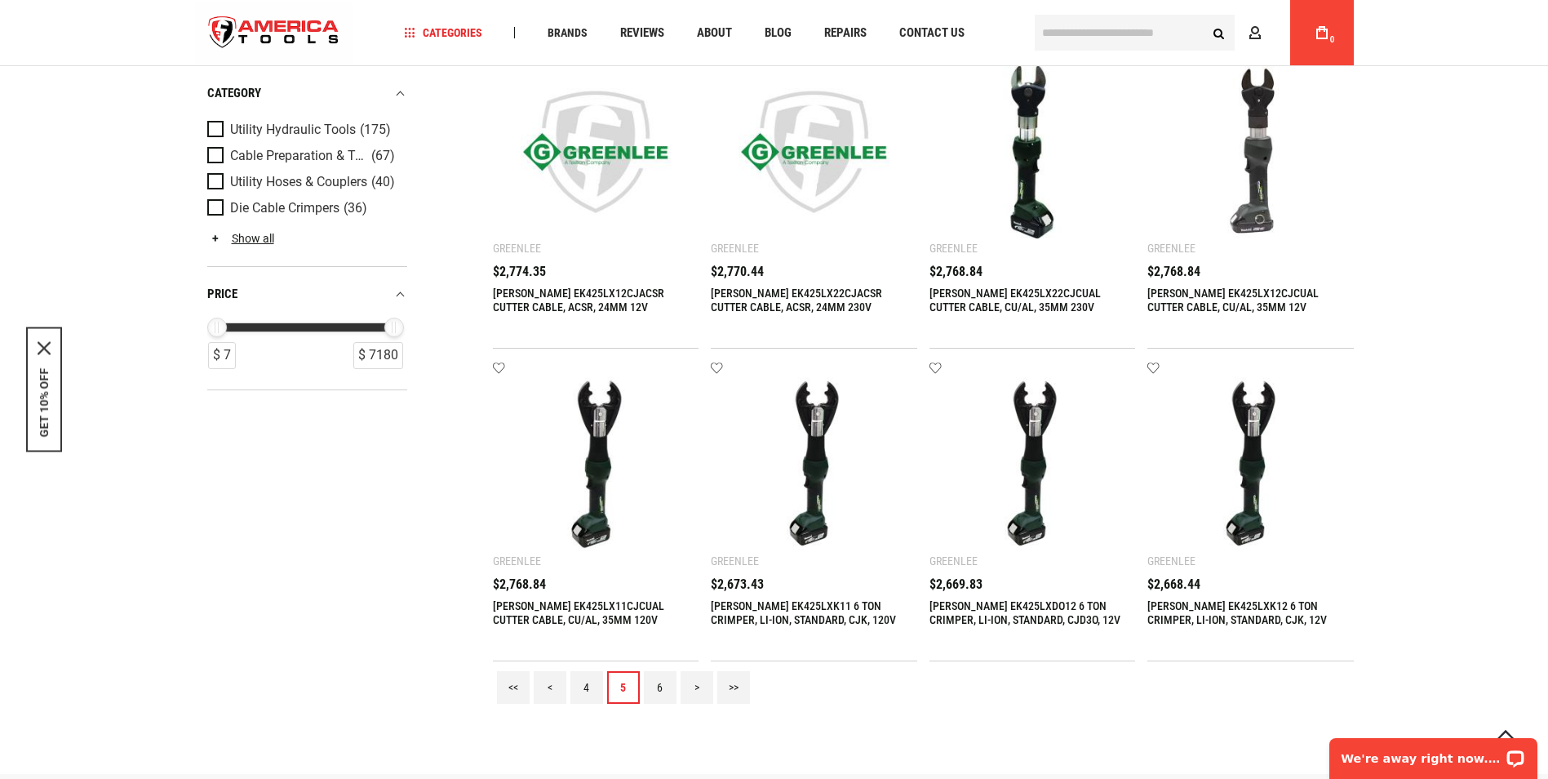
scroll to position [1469, 0]
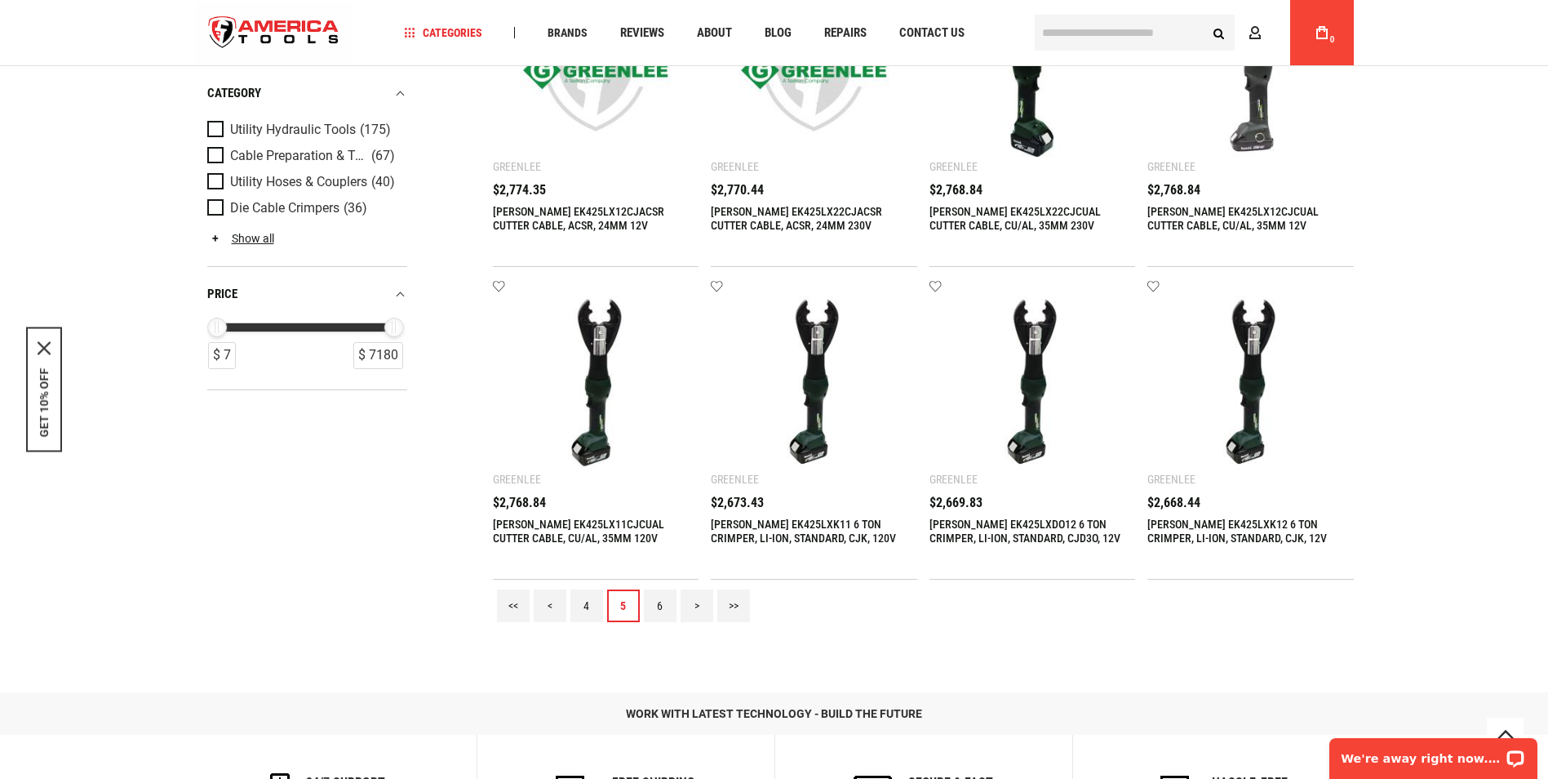
click at [656, 601] on link "6" at bounding box center [660, 605] width 33 height 33
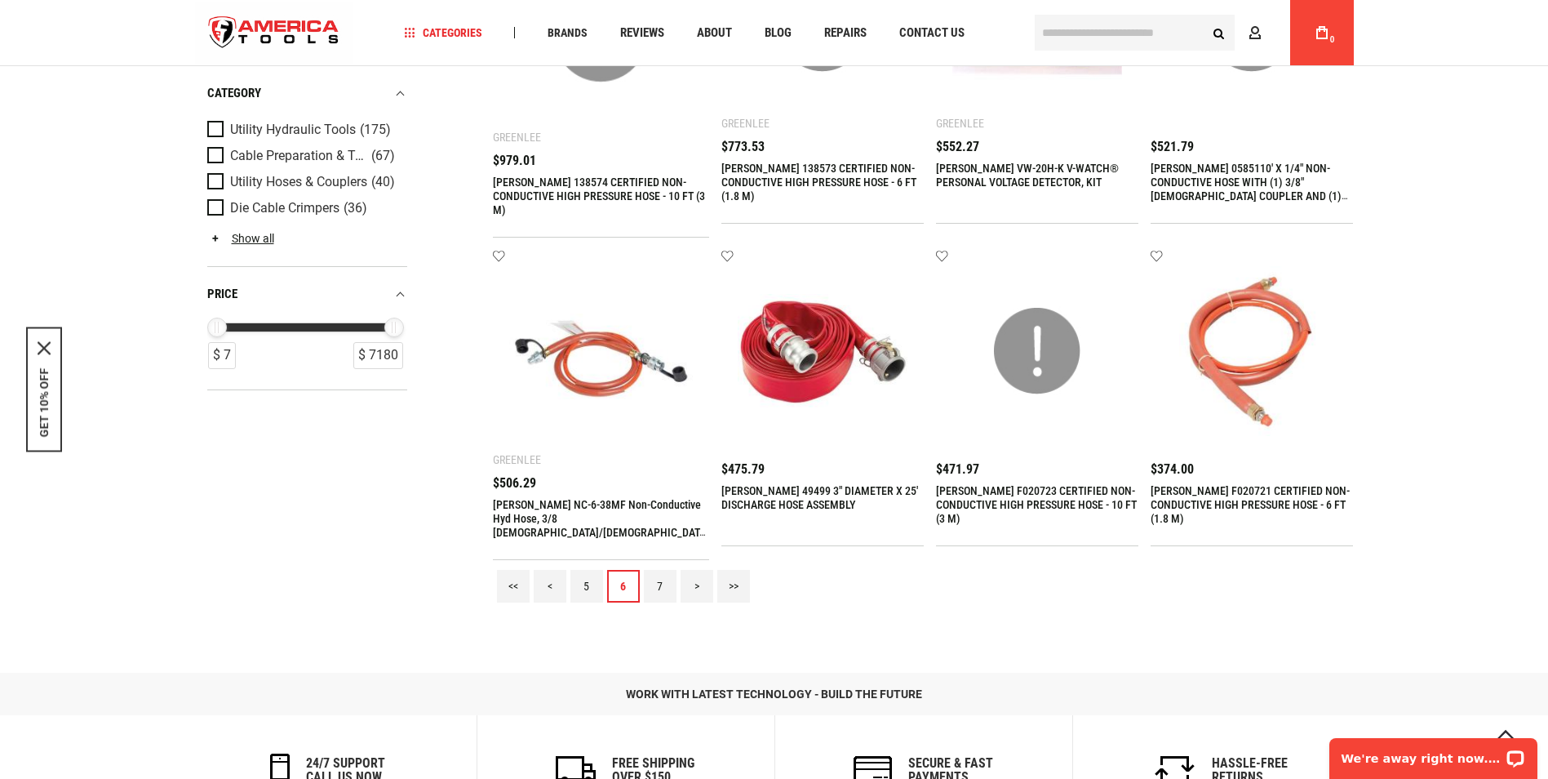
scroll to position [1551, 0]
click at [664, 569] on link "7" at bounding box center [660, 585] width 33 height 33
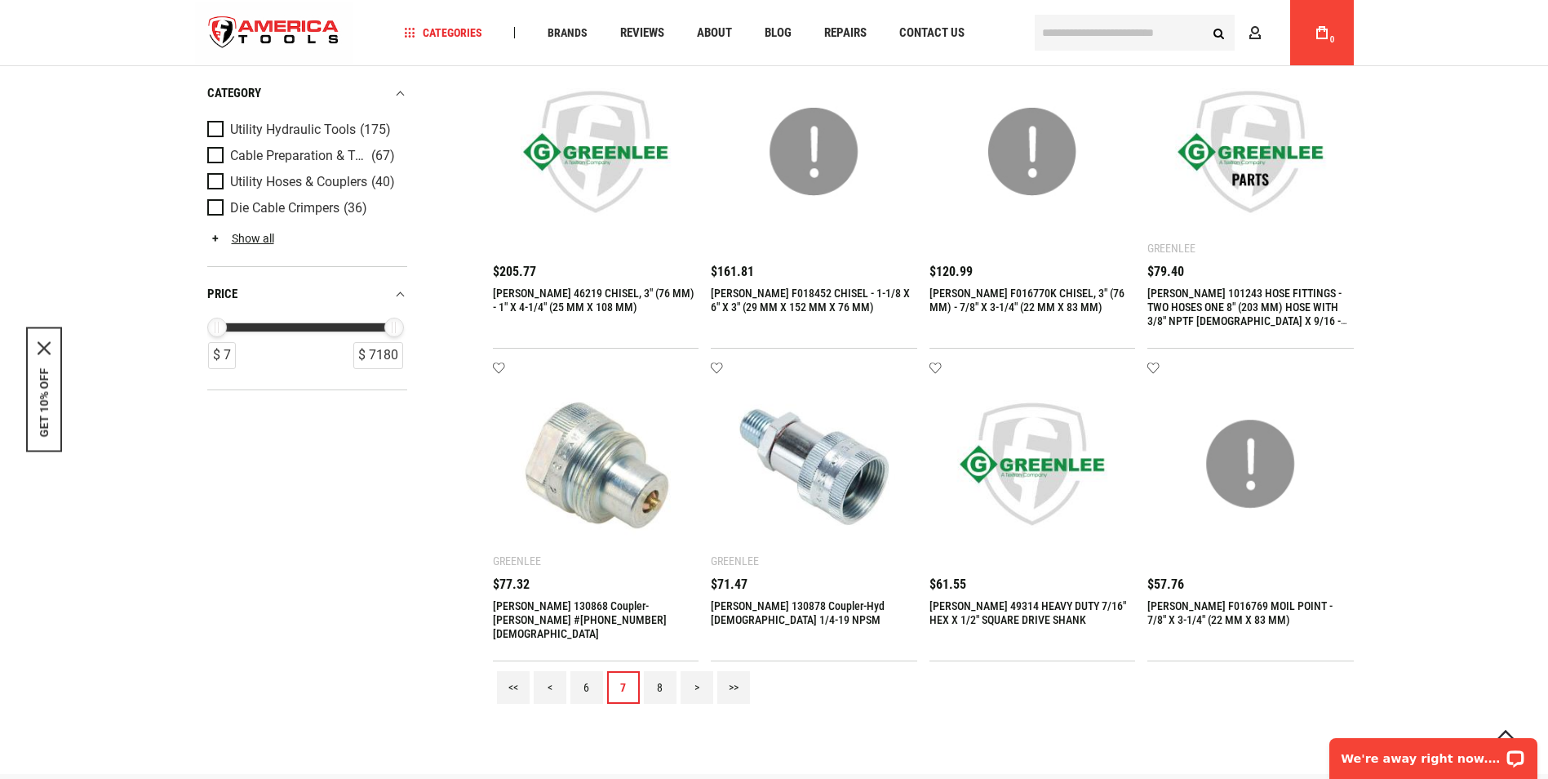
scroll to position [1469, 0]
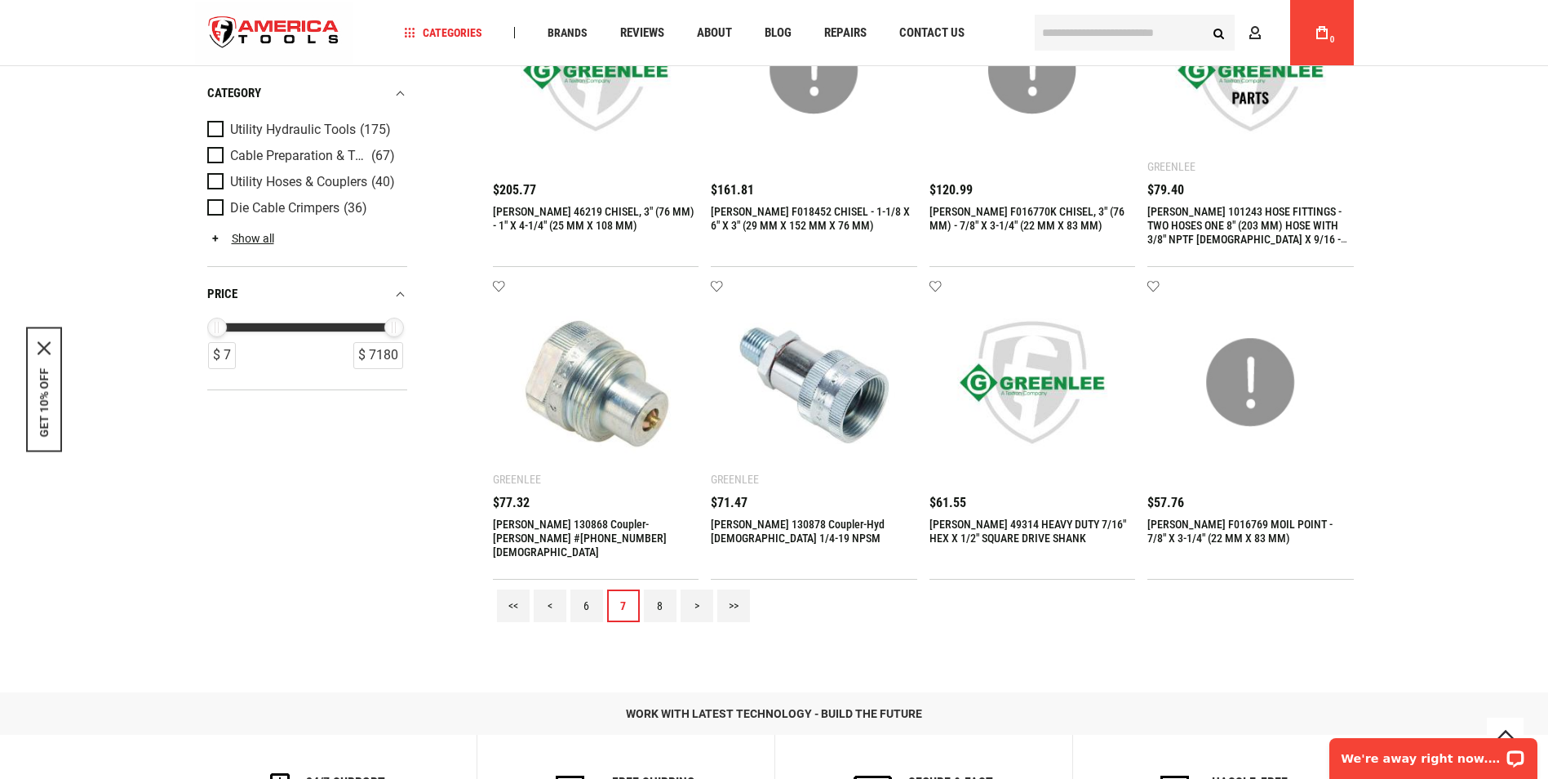
click at [660, 607] on link "8" at bounding box center [660, 605] width 33 height 33
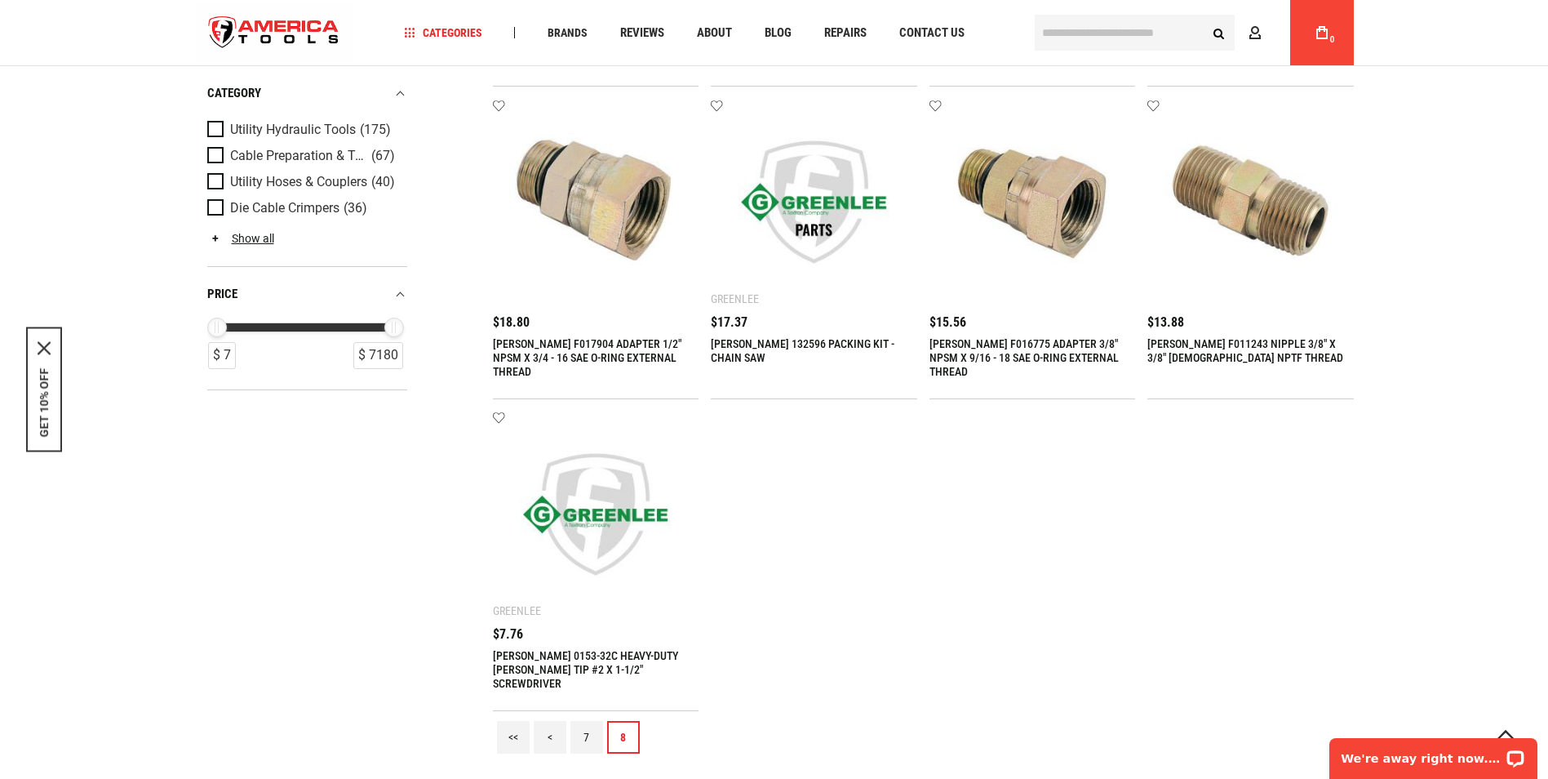
scroll to position [408, 0]
